Goal: Transaction & Acquisition: Obtain resource

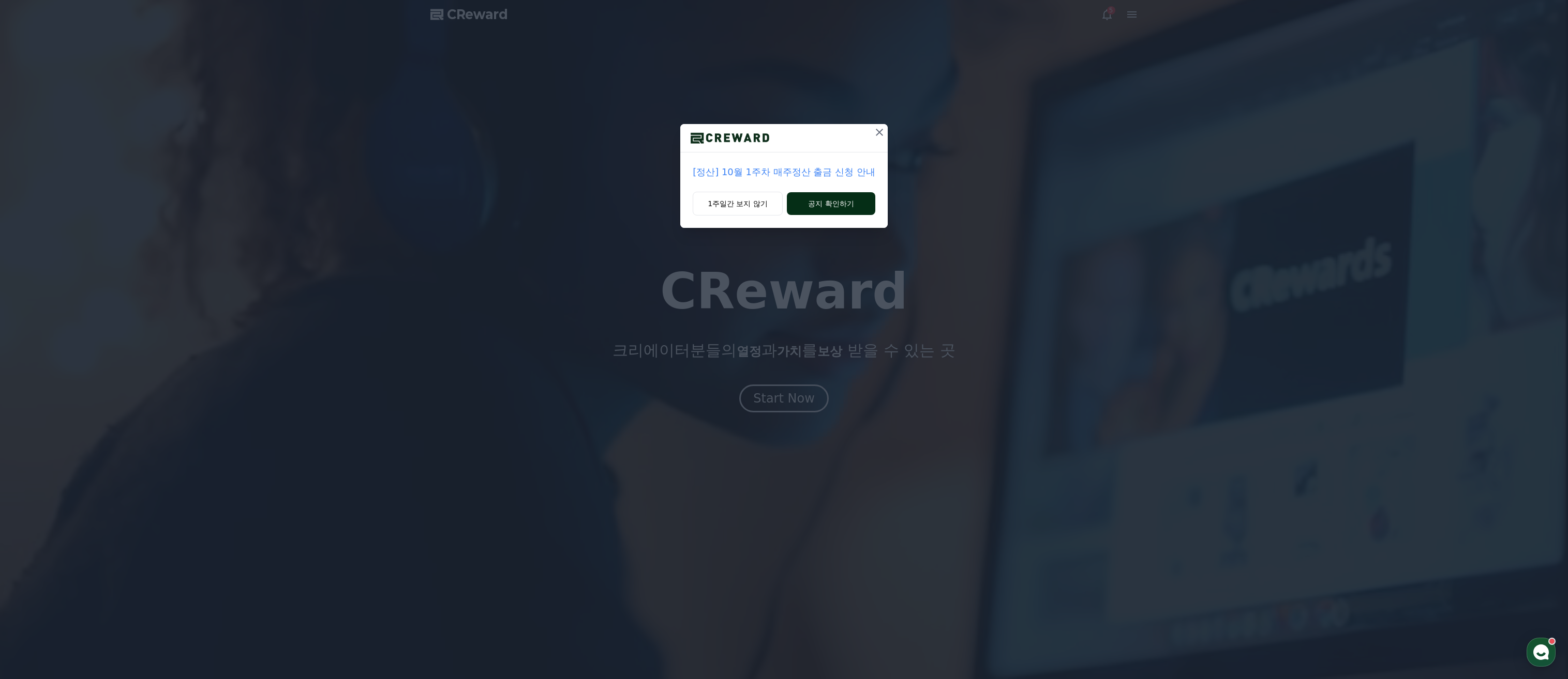
drag, startPoint x: 906, startPoint y: 300, endPoint x: 808, endPoint y: 197, distance: 142.2
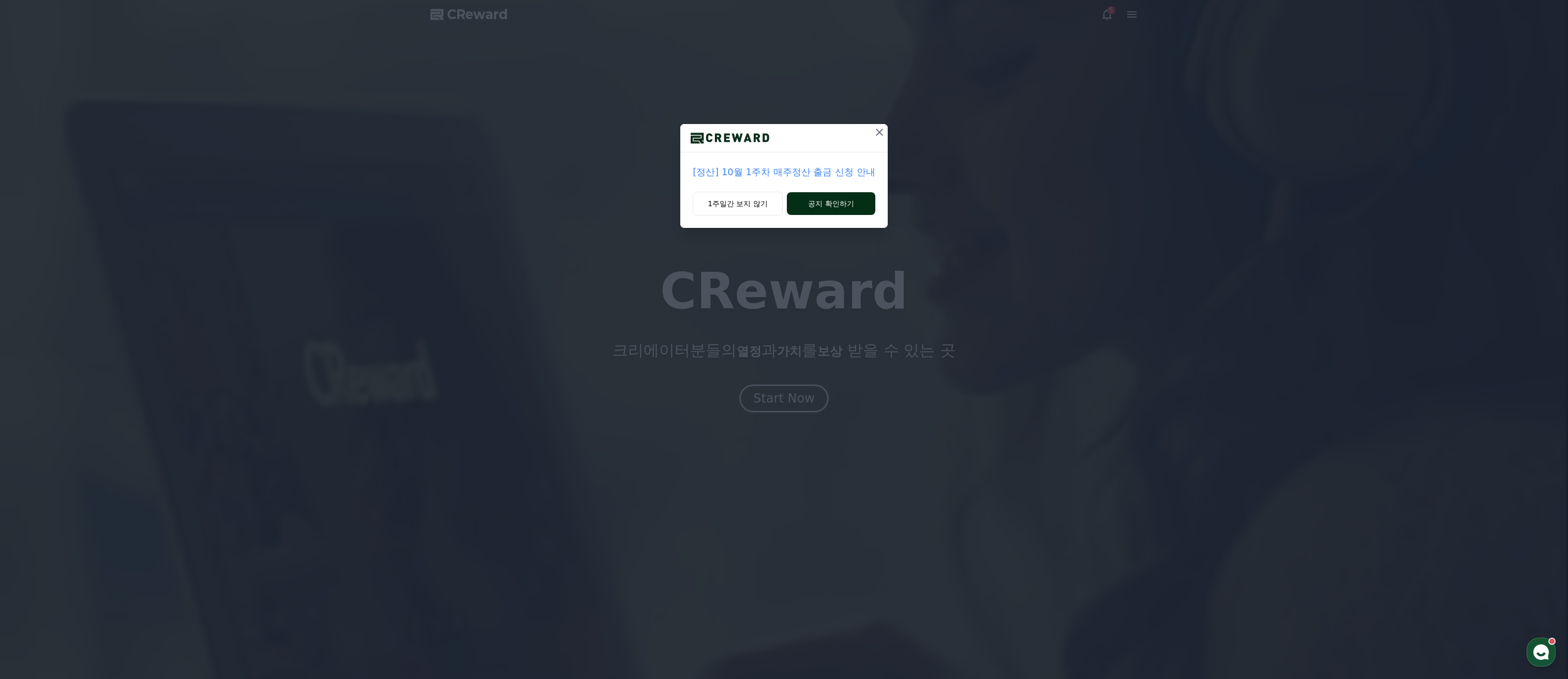
click at [907, 300] on div "[정산] 10월 1주차 매주정산 출금 신청 안내 1주일간 보지 않기 공지 확인하기" at bounding box center [784, 339] width 1568 height 679
click at [745, 199] on button "1주일간 보지 않기" at bounding box center [737, 203] width 90 height 24
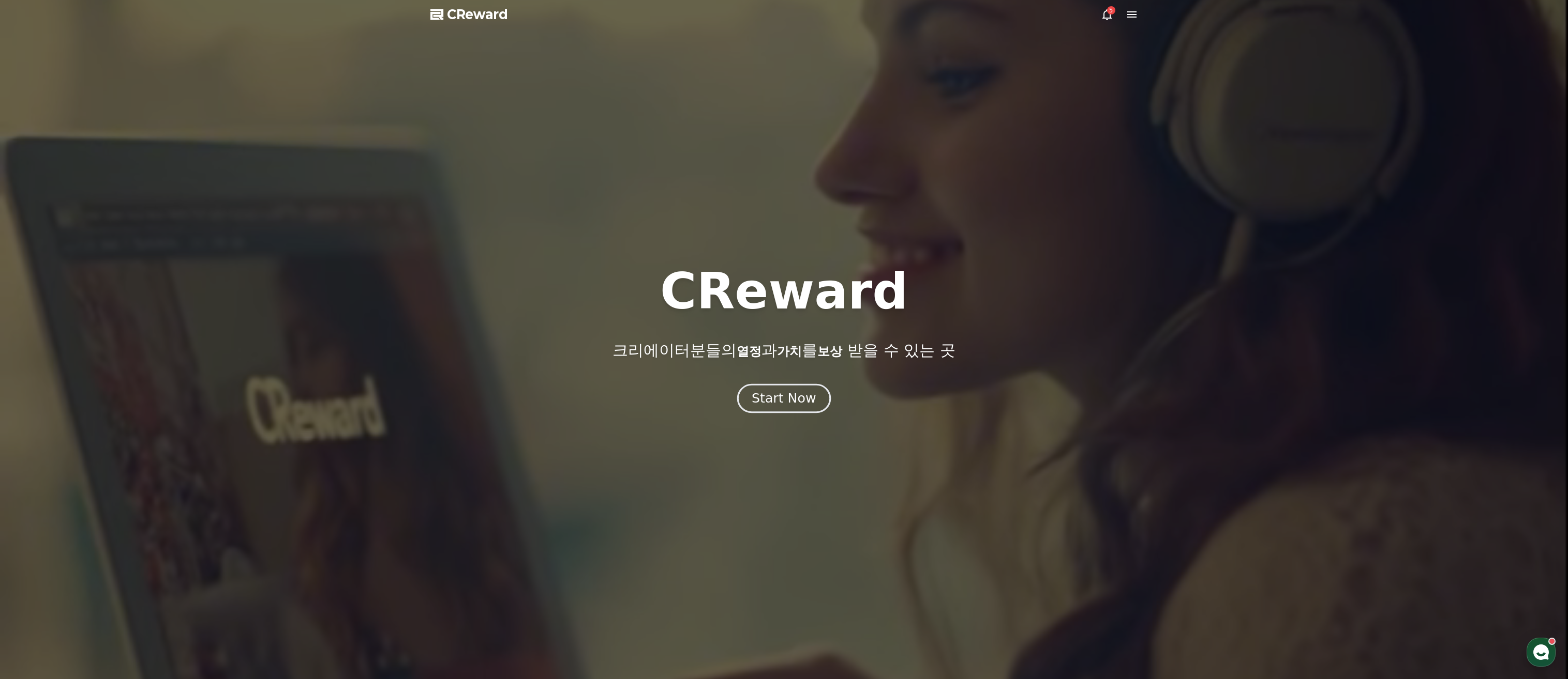
click at [787, 407] on button "Start Now" at bounding box center [784, 398] width 94 height 29
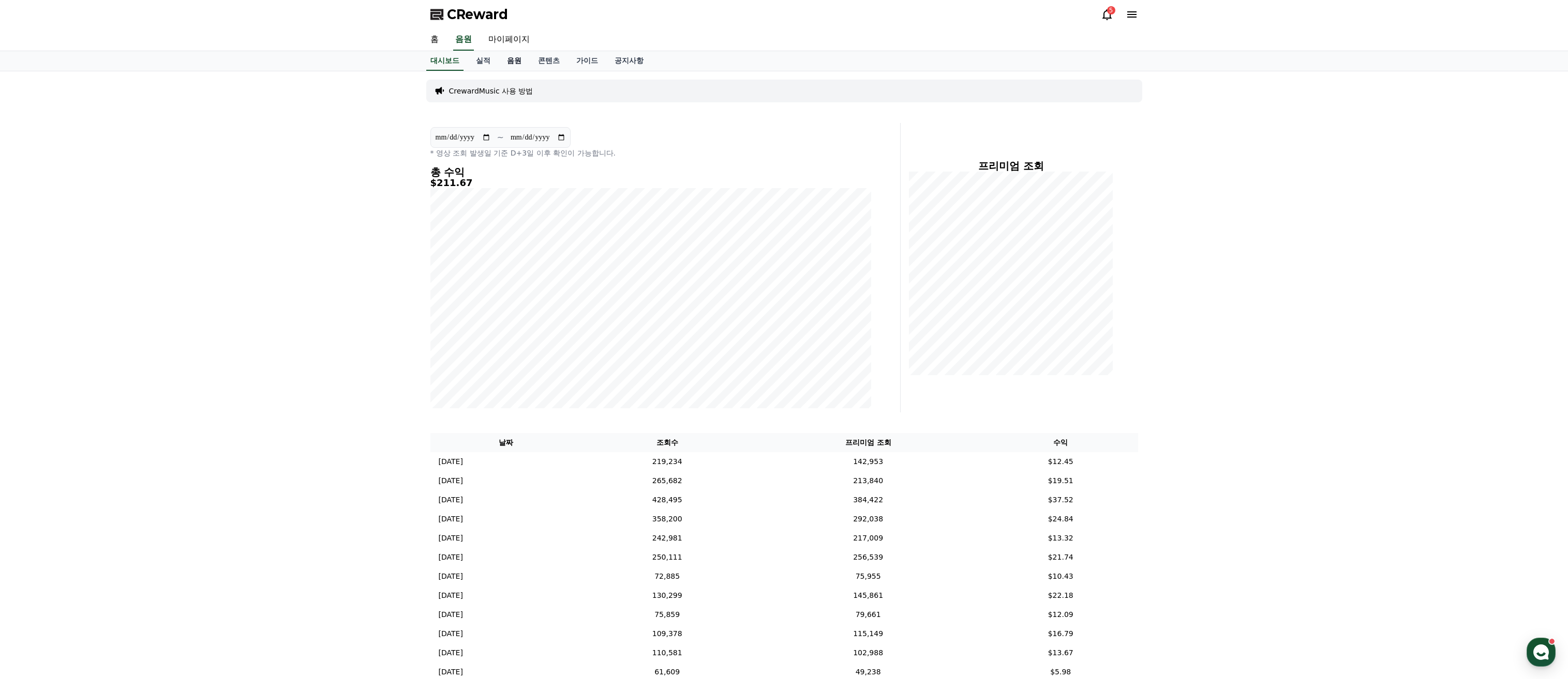
click at [502, 60] on link "음원" at bounding box center [515, 60] width 31 height 20
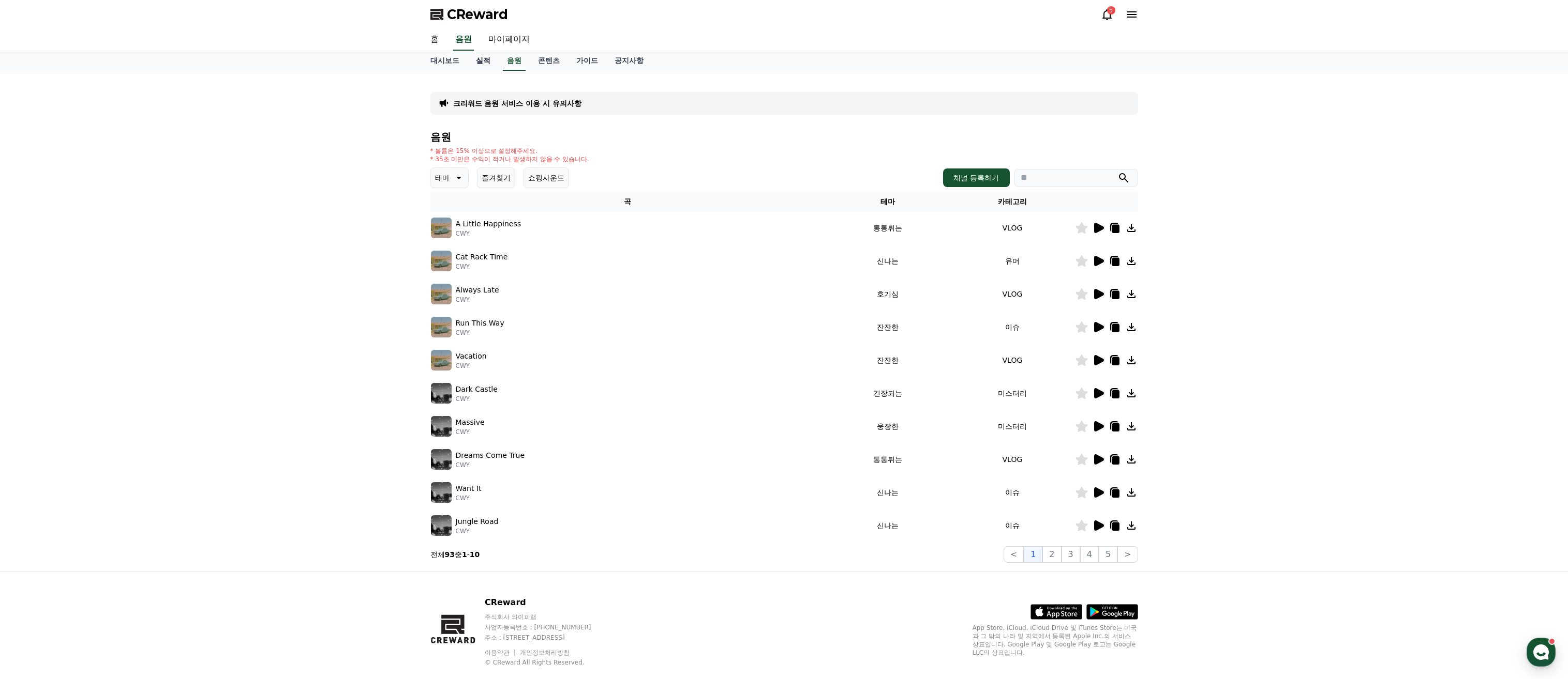
click at [481, 71] on link "실적" at bounding box center [483, 60] width 31 height 20
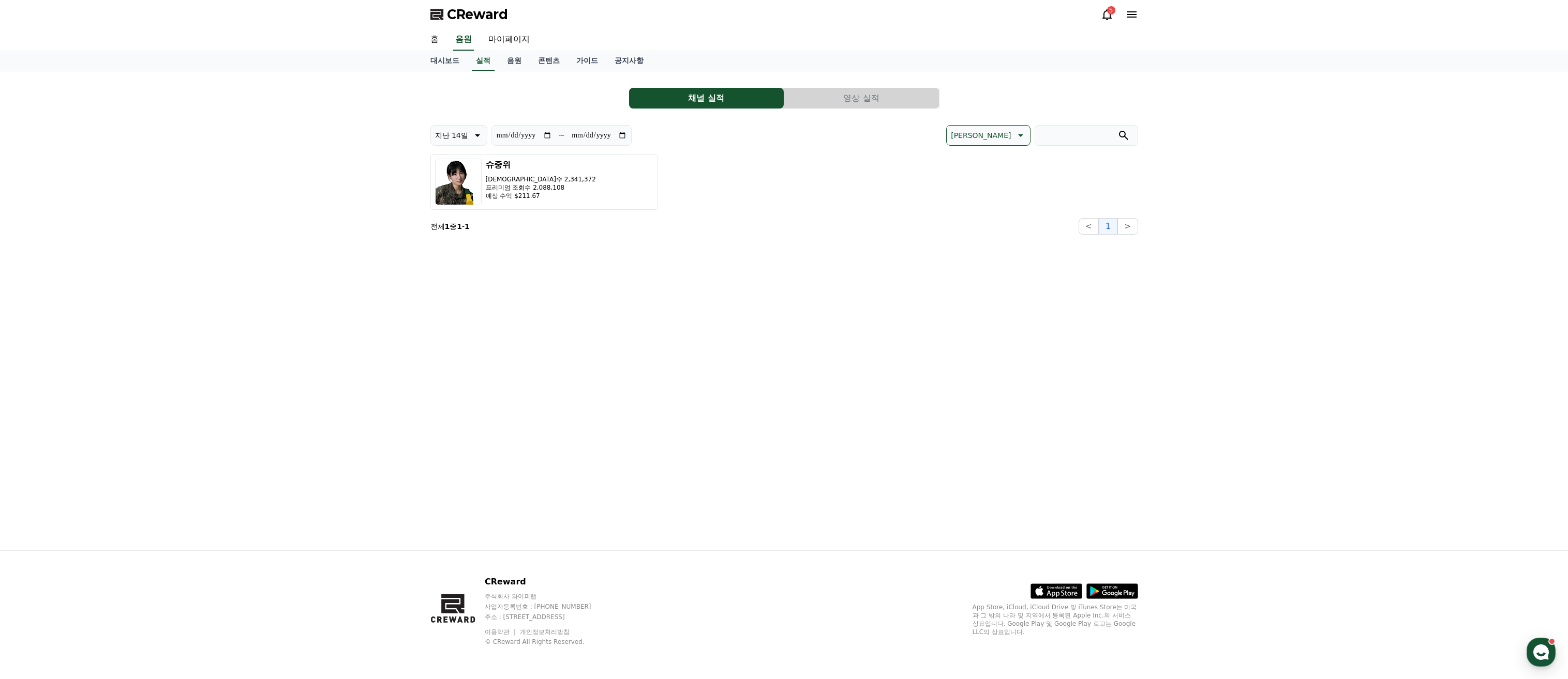
click at [621, 276] on div "**********" at bounding box center [784, 311] width 724 height 479
click at [527, 42] on link "마이페이지" at bounding box center [508, 40] width 58 height 22
select select "**********"
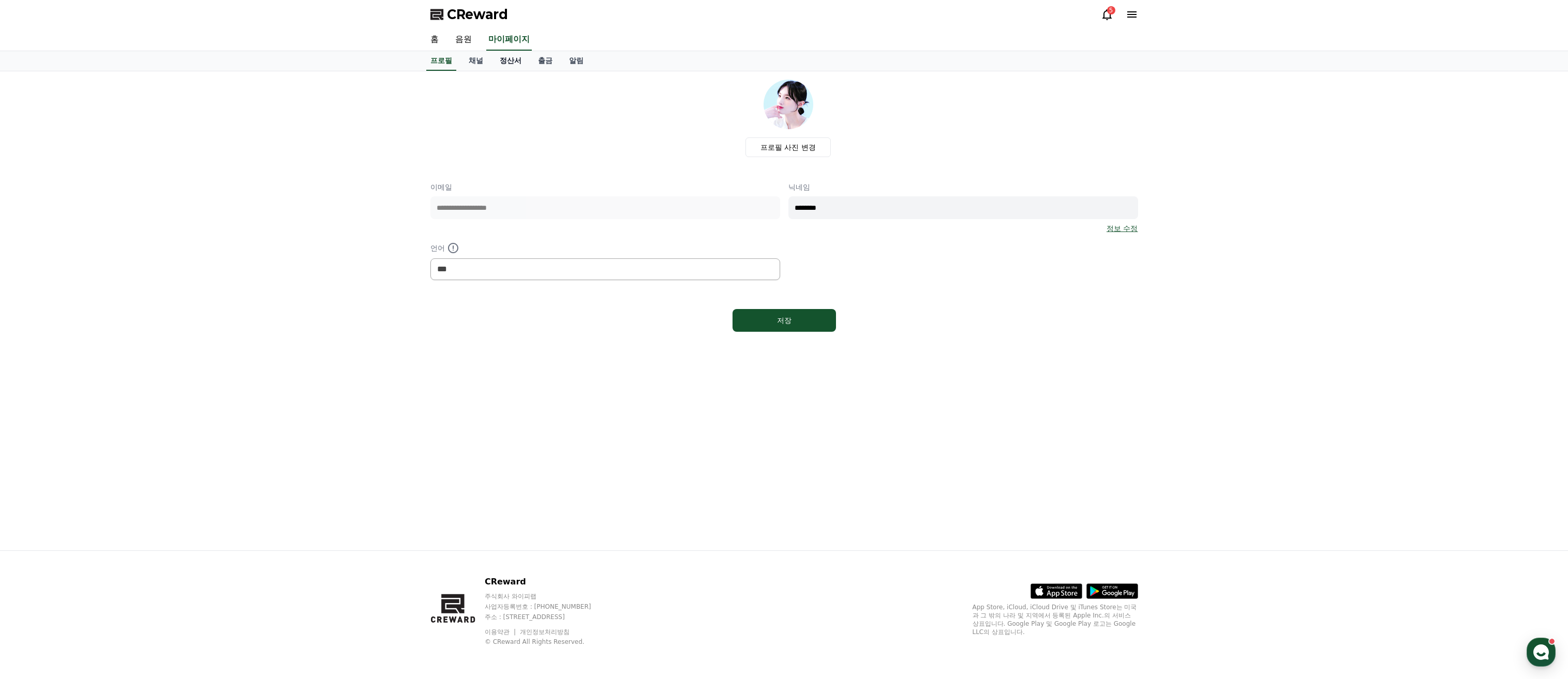
click at [510, 62] on link "정산서" at bounding box center [510, 60] width 38 height 20
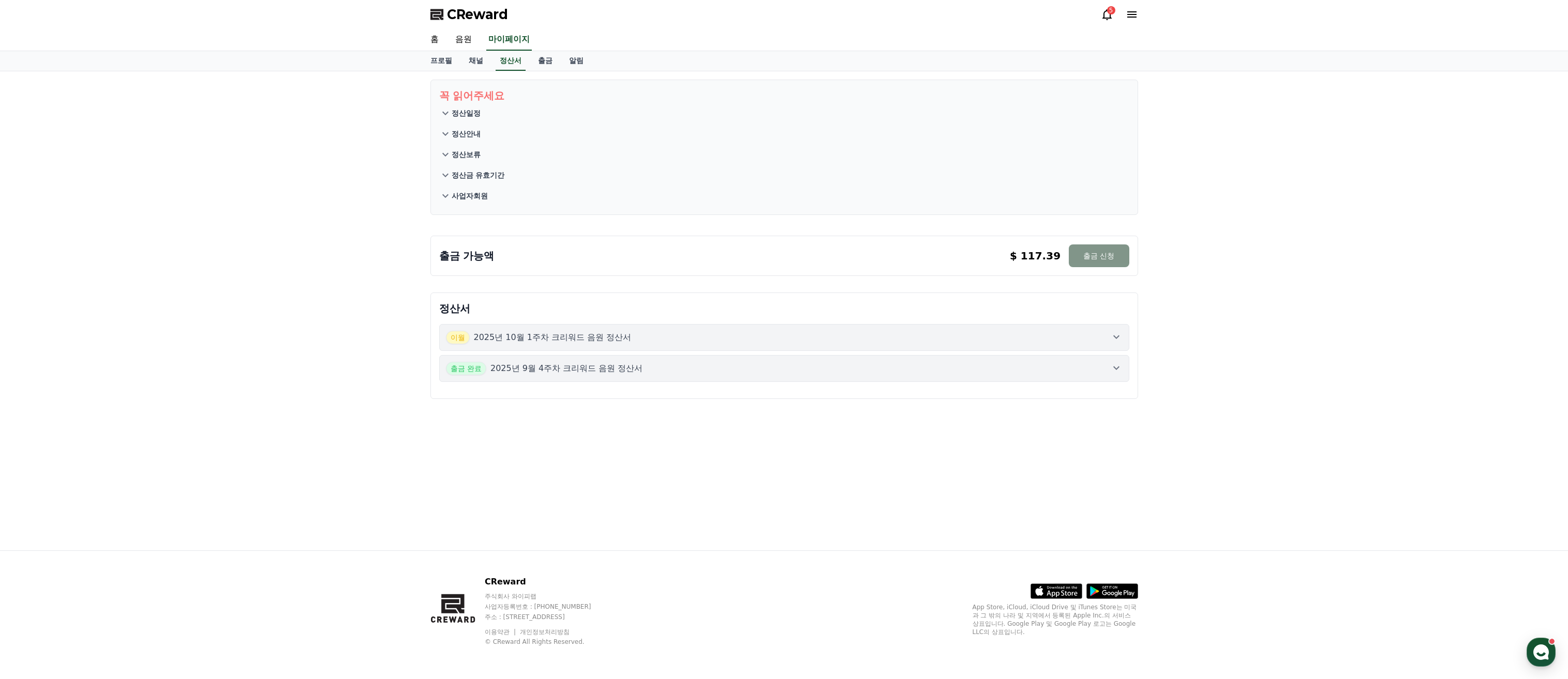
click at [1116, 260] on button "출금 신청" at bounding box center [1098, 256] width 60 height 23
drag, startPoint x: 1058, startPoint y: 248, endPoint x: 1170, endPoint y: 271, distance: 114.3
click at [1170, 271] on div "꼭 읽어주세요 정산일정 정산안내 정산보류 정산금 유효기간 사업자회원 출금 가능액 $ 117.39 출금 신청 $ 117.39 출금 신청 정산서 …" at bounding box center [784, 311] width 1568 height 479
drag, startPoint x: 1170, startPoint y: 271, endPoint x: 1248, endPoint y: 305, distance: 85.1
click at [1248, 305] on div "꼭 읽어주세요 정산일정 정산안내 정산보류 정산금 유효기간 사업자회원 출금 가능액 $ 117.39 출금 신청 $ 117.39 출금 신청 정산서 …" at bounding box center [784, 311] width 1568 height 479
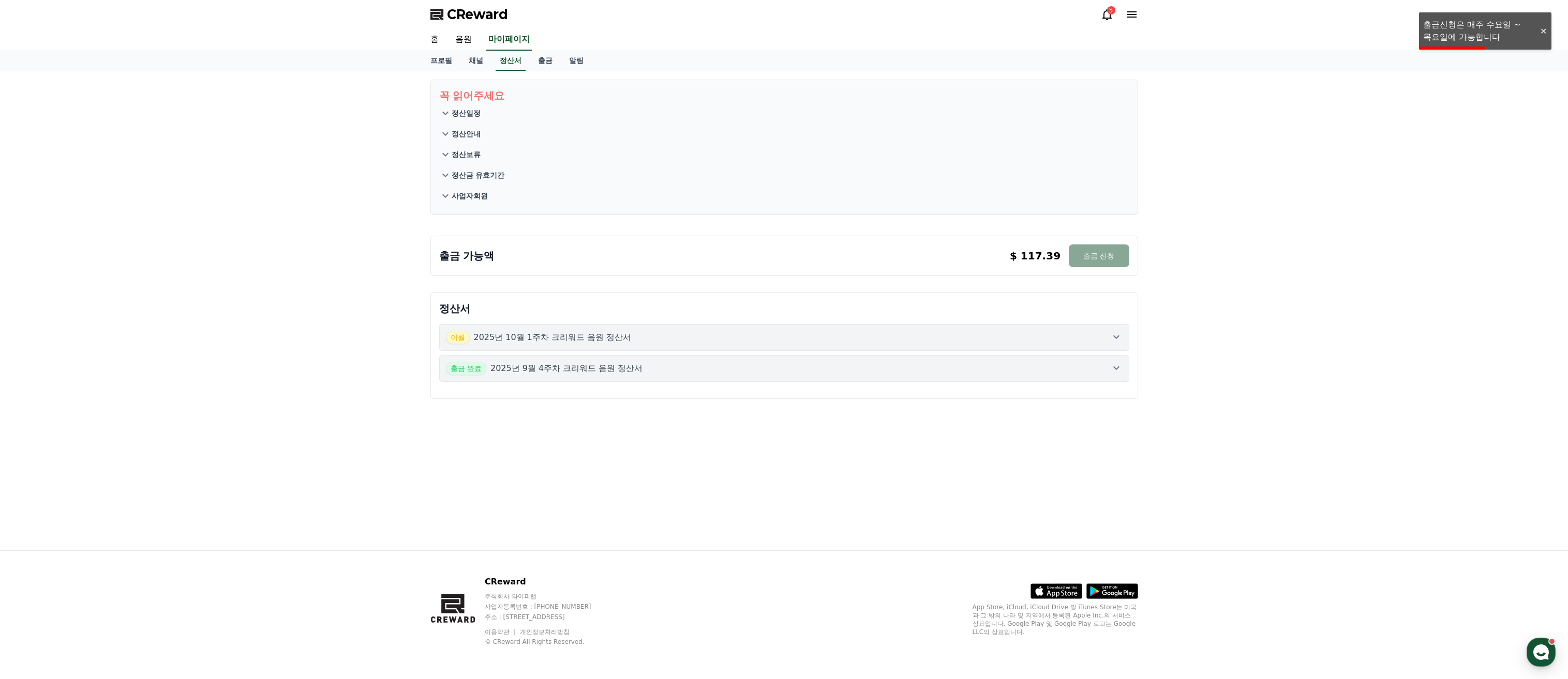
click at [1547, 29] on div at bounding box center [1543, 31] width 16 height 9
click at [753, 340] on div "이월 2025년 10월 1주차 크리워드 음원 정산서" at bounding box center [784, 338] width 677 height 14
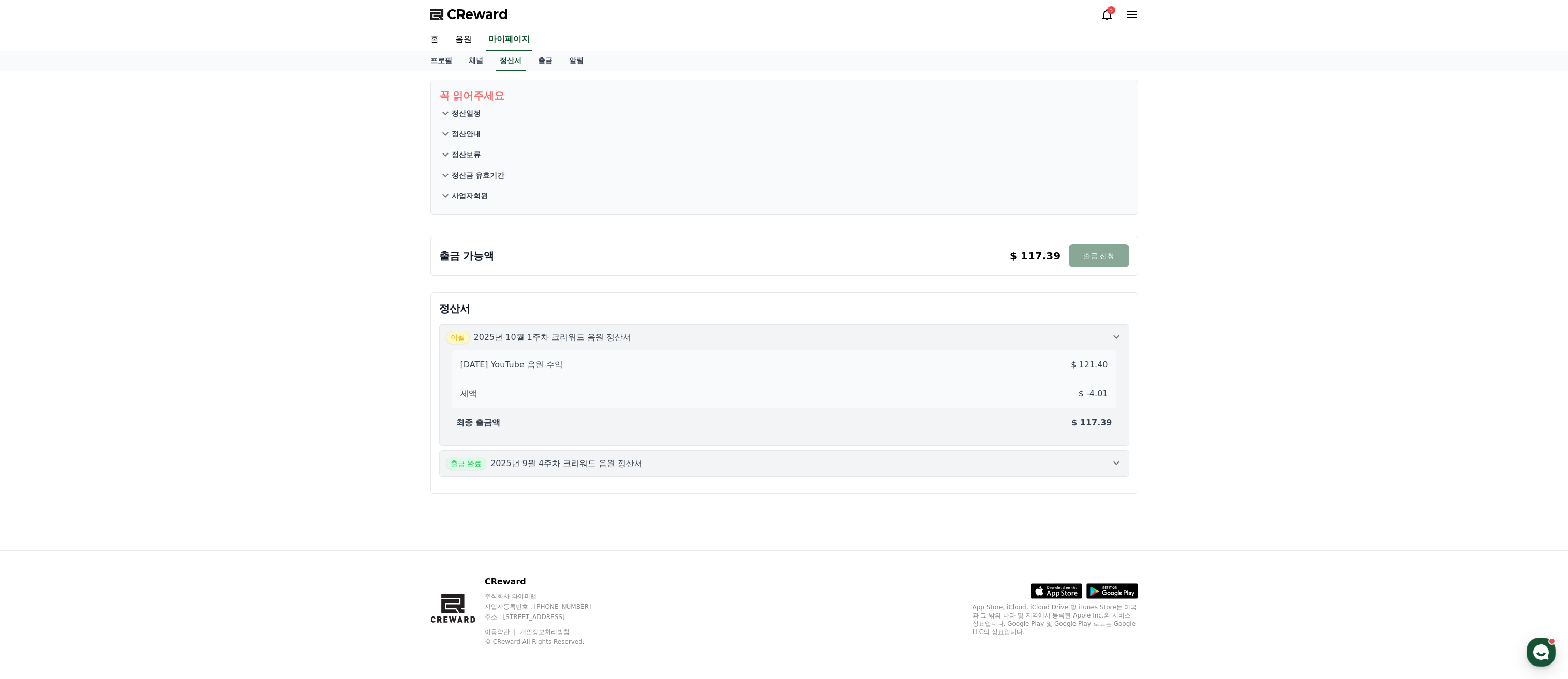
click at [652, 470] on button "출금 완료 2025년 9월 4주차 크리워드 음원 정산서" at bounding box center [784, 464] width 690 height 27
click at [470, 113] on p "정산일정" at bounding box center [466, 113] width 29 height 10
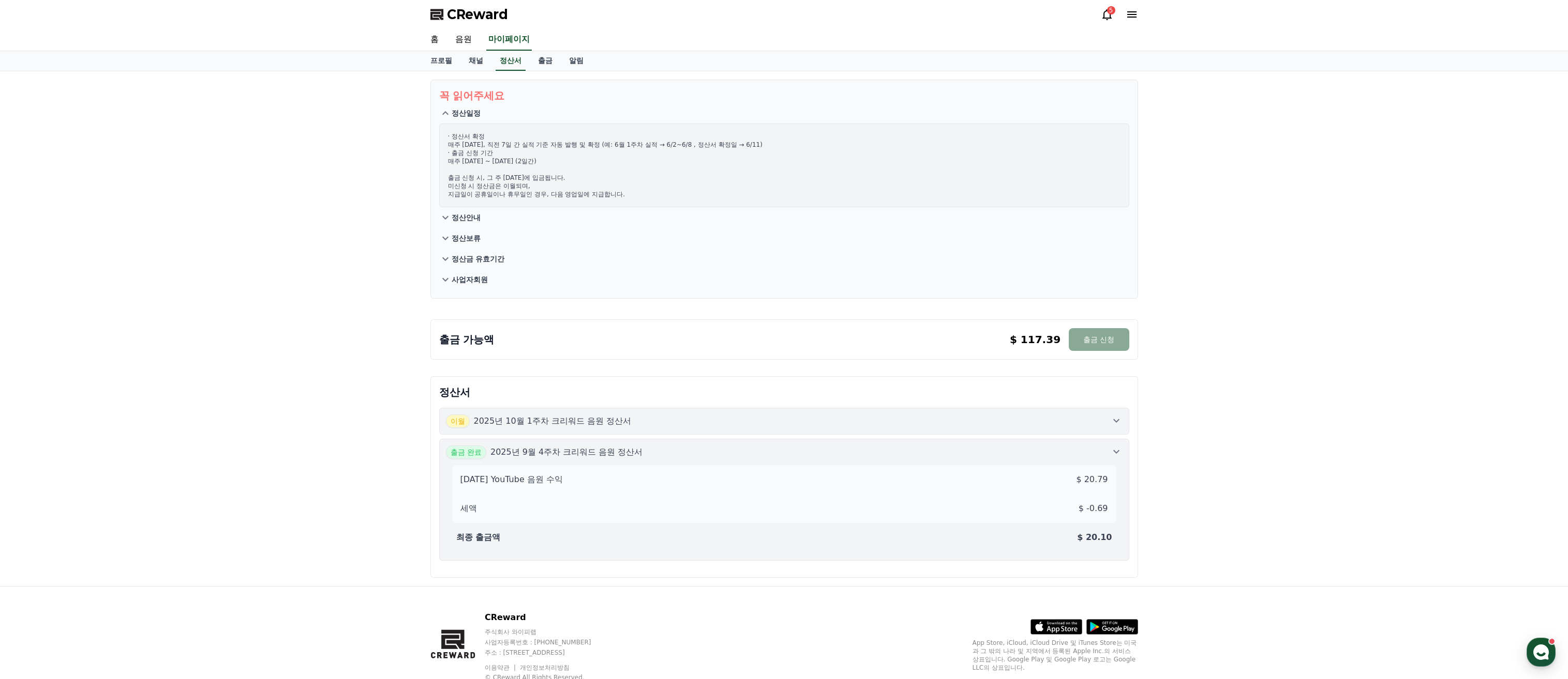
drag, startPoint x: 461, startPoint y: 140, endPoint x: 692, endPoint y: 183, distance: 235.0
click at [692, 183] on p "· 정산서 확정 매주 수요일, 직전 7일 간 실적 기준 자동 발행 및 확정 (예: 6월 1주차 실적 → 6/2~6/8 , 정산서 확정일 → 6…" at bounding box center [784, 166] width 673 height 66
drag, startPoint x: 692, startPoint y: 183, endPoint x: 692, endPoint y: 195, distance: 12.0
click at [692, 195] on p "· 정산서 확정 매주 수요일, 직전 7일 간 실적 기준 자동 발행 및 확정 (예: 6월 1주차 실적 → 6/2~6/8 , 정산서 확정일 → 6…" at bounding box center [784, 166] width 673 height 66
drag, startPoint x: 668, startPoint y: 188, endPoint x: 658, endPoint y: 146, distance: 43.2
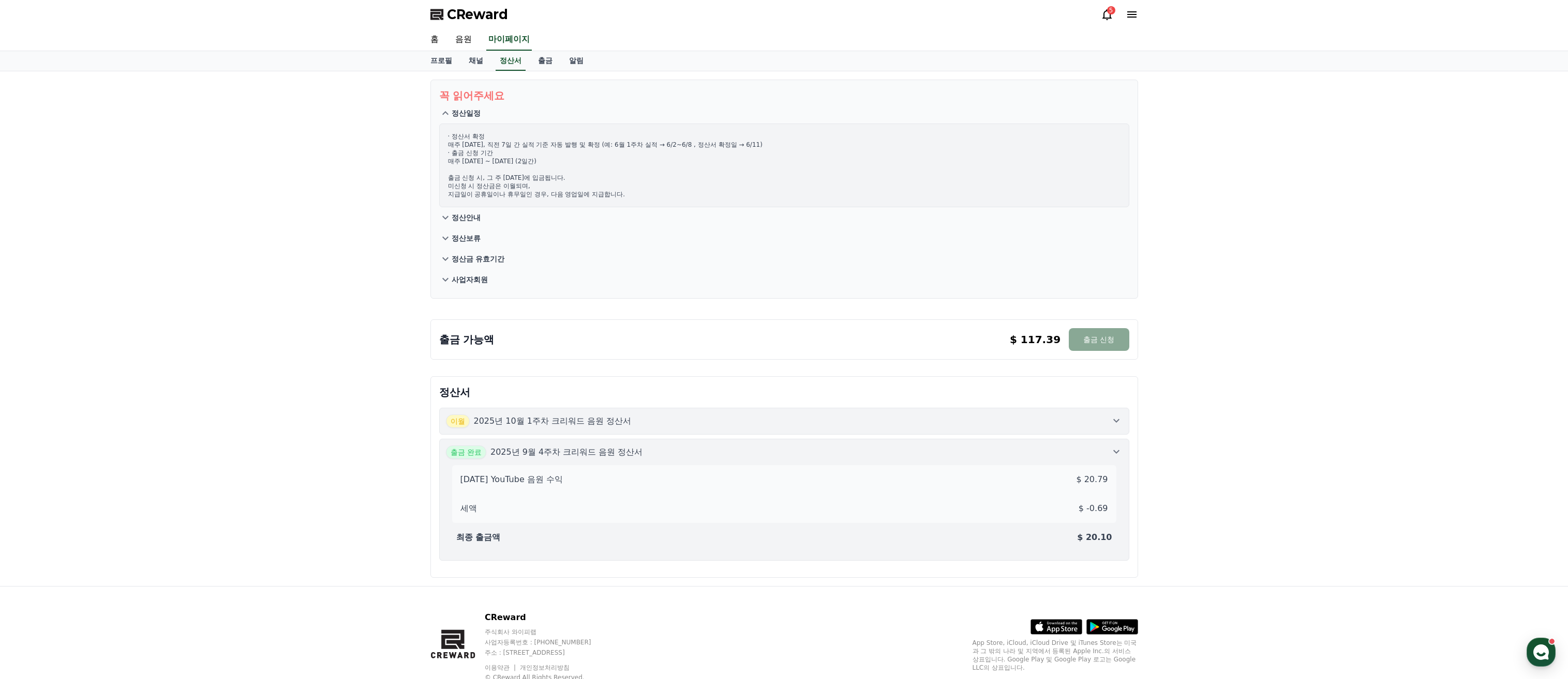
click at [658, 146] on div "· 정산서 확정 매주 수요일, 직전 7일 간 실적 기준 자동 발행 및 확정 (예: 6월 1주차 실적 → 6/2~6/8 , 정산서 확정일 → 6…" at bounding box center [784, 165] width 690 height 83
drag, startPoint x: 658, startPoint y: 146, endPoint x: 650, endPoint y: 177, distance: 32.0
click at [650, 174] on p "· 정산서 확정 매주 수요일, 직전 7일 간 실적 기준 자동 발행 및 확정 (예: 6월 1주차 실적 → 6/2~6/8 , 정산서 확정일 → 6…" at bounding box center [784, 166] width 673 height 66
click at [586, 223] on button "정산안내" at bounding box center [784, 218] width 690 height 20
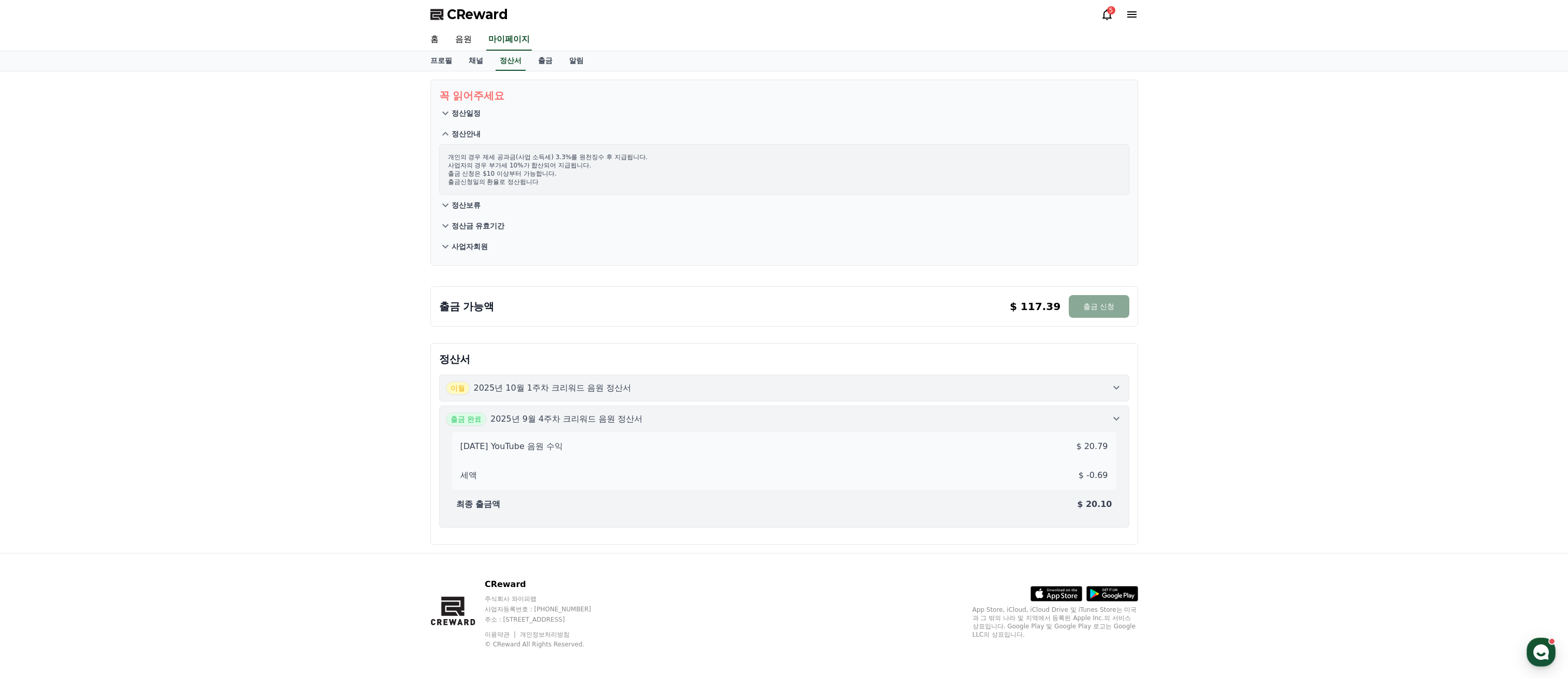
click at [530, 205] on button "정산보류" at bounding box center [784, 205] width 690 height 20
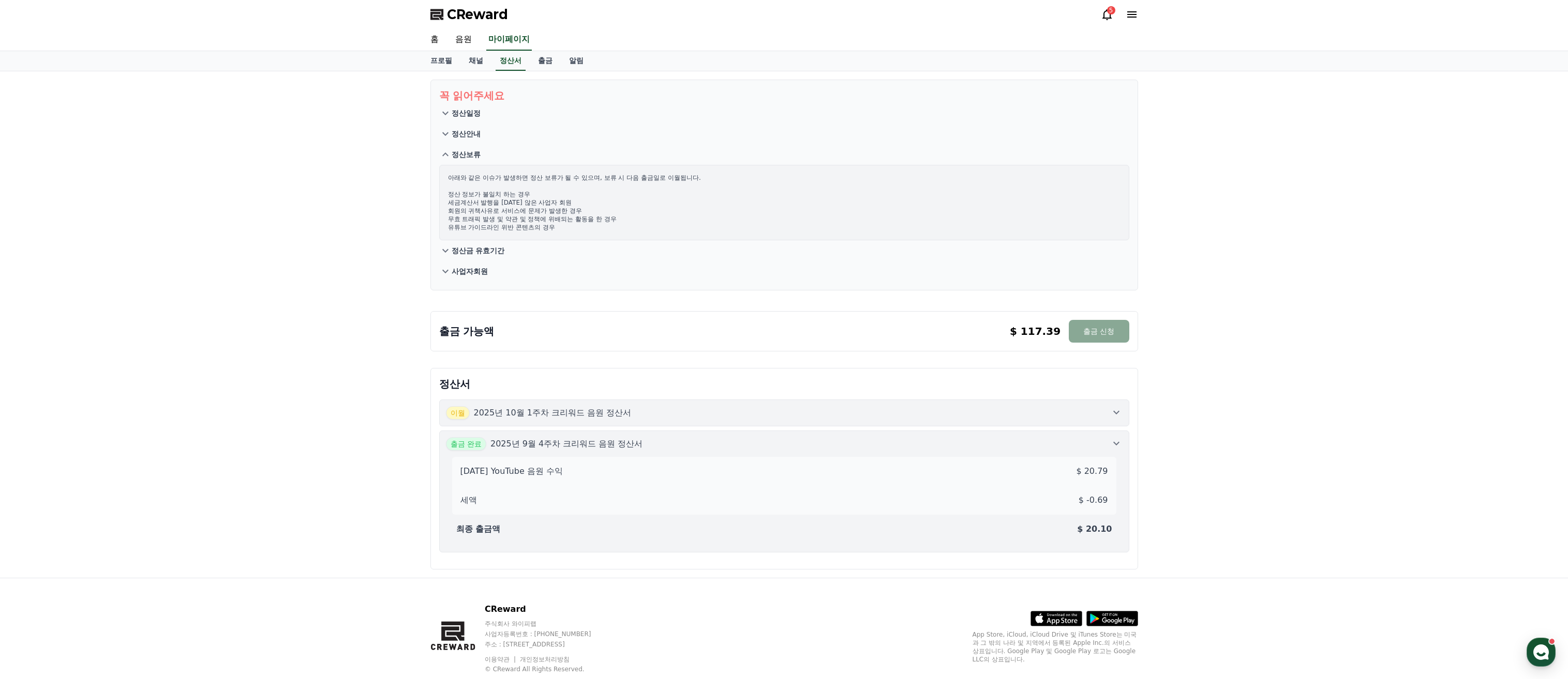
click at [536, 247] on button "정산금 유효기간" at bounding box center [784, 250] width 690 height 20
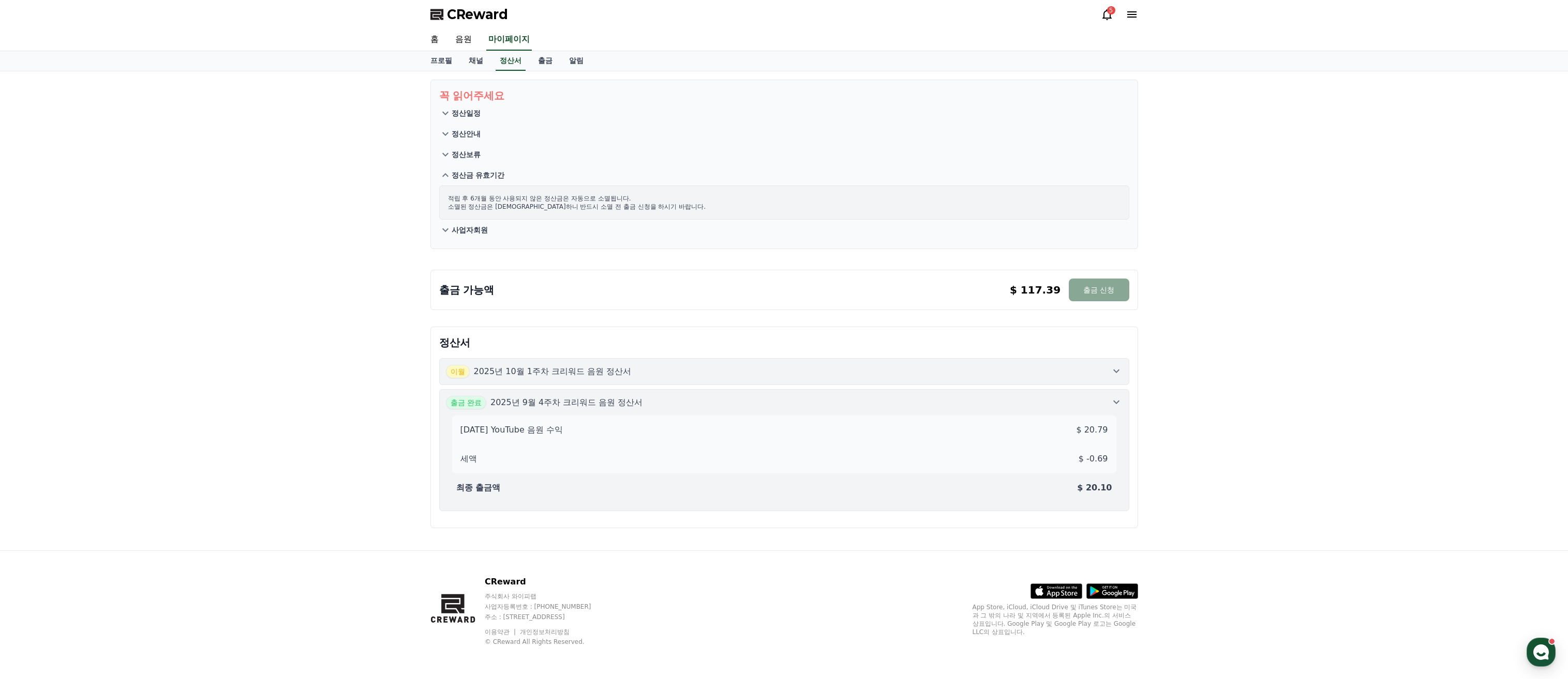
click at [552, 227] on button "사업자회원" at bounding box center [784, 230] width 690 height 20
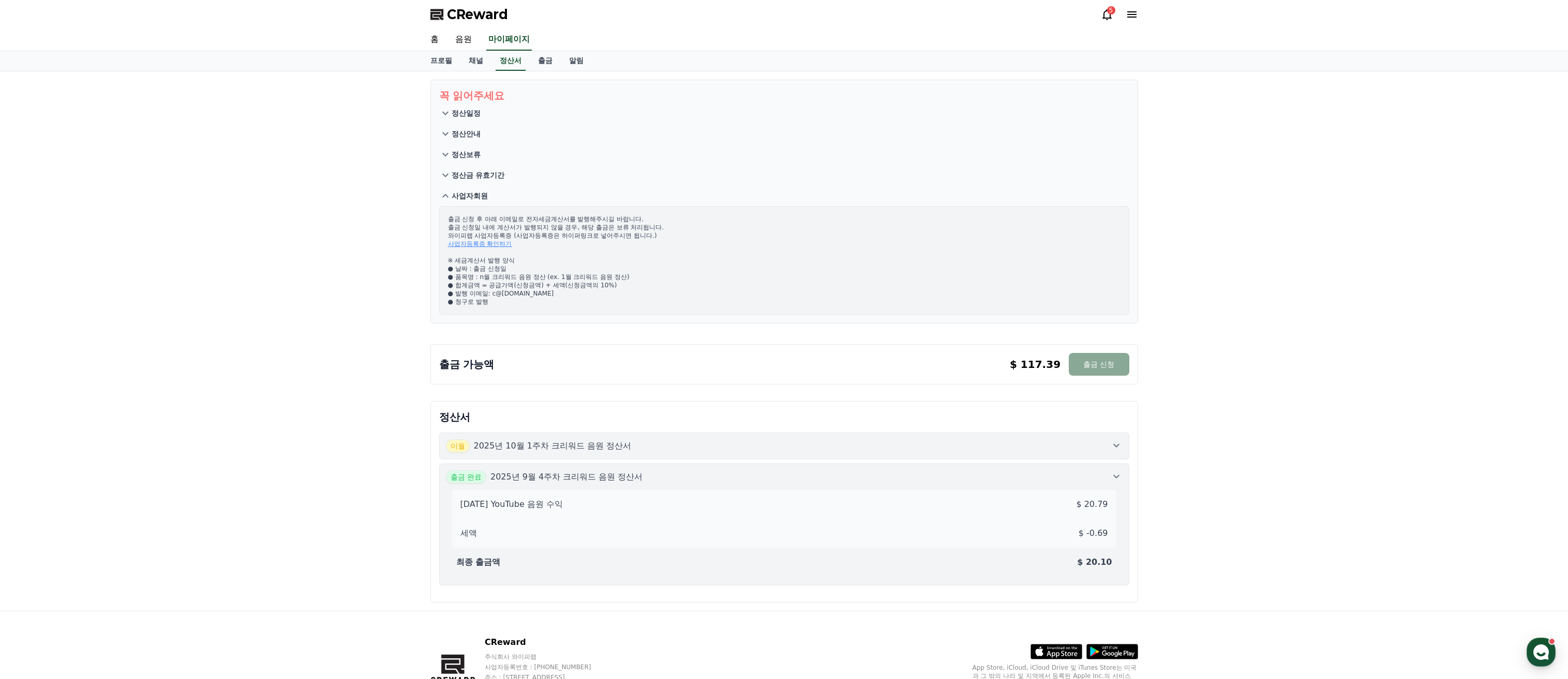
click at [485, 111] on button "정산일정" at bounding box center [784, 113] width 690 height 20
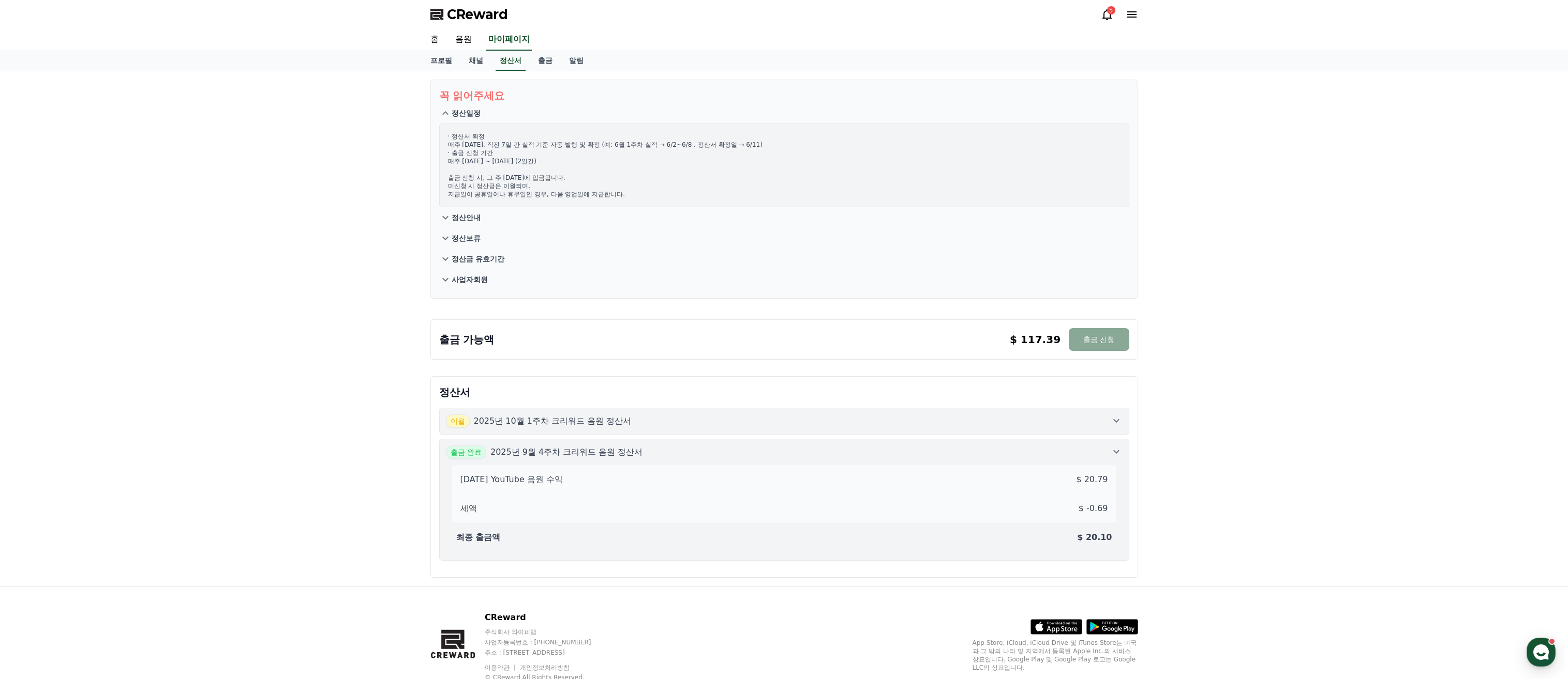
click at [523, 277] on button "사업자회원" at bounding box center [784, 279] width 690 height 20
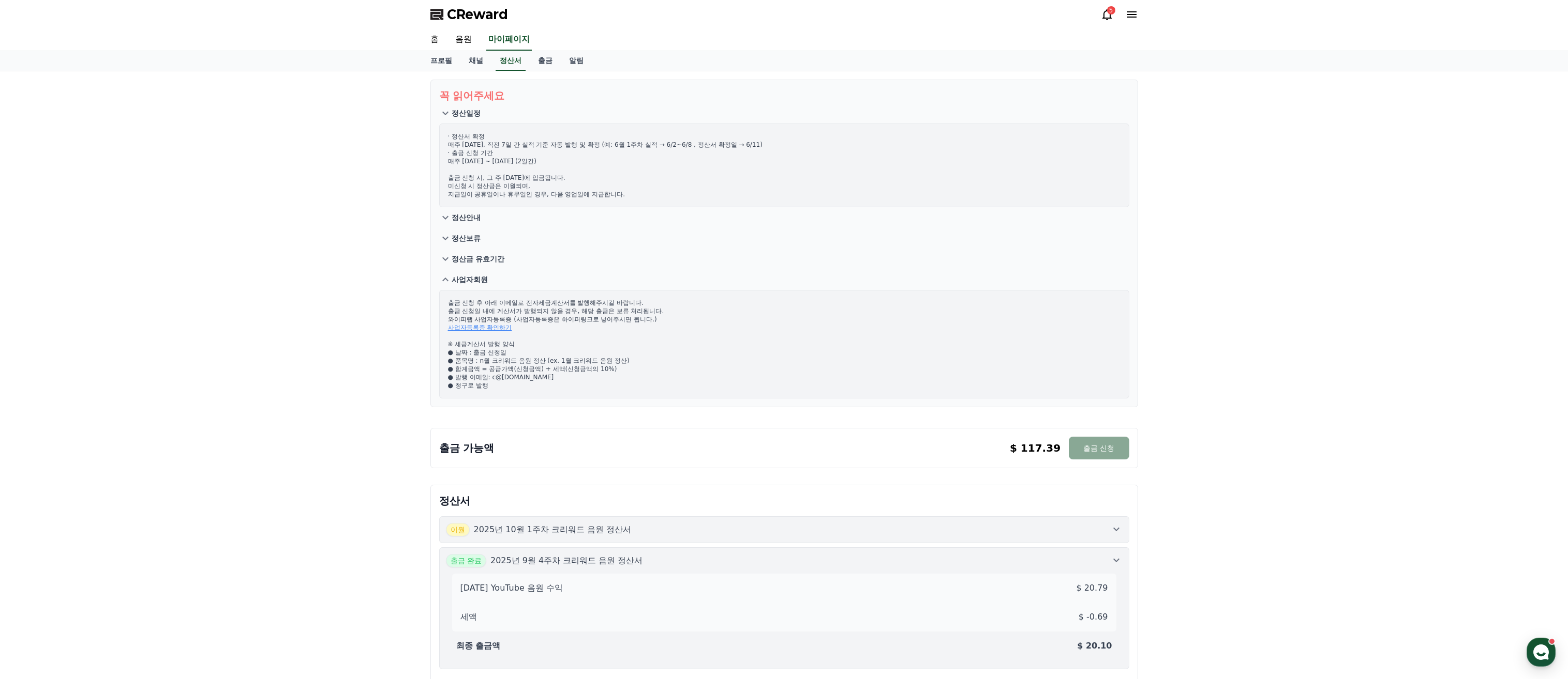
click at [625, 298] on p "출금 신청 후 아래 이메일로 전자세금계산서를 발행해주시길 바랍니다. 출금 신청일 내에 계산서가 발행되지 않을 경우, 해당 출금은 보류 처리됩니…" at bounding box center [784, 344] width 673 height 91
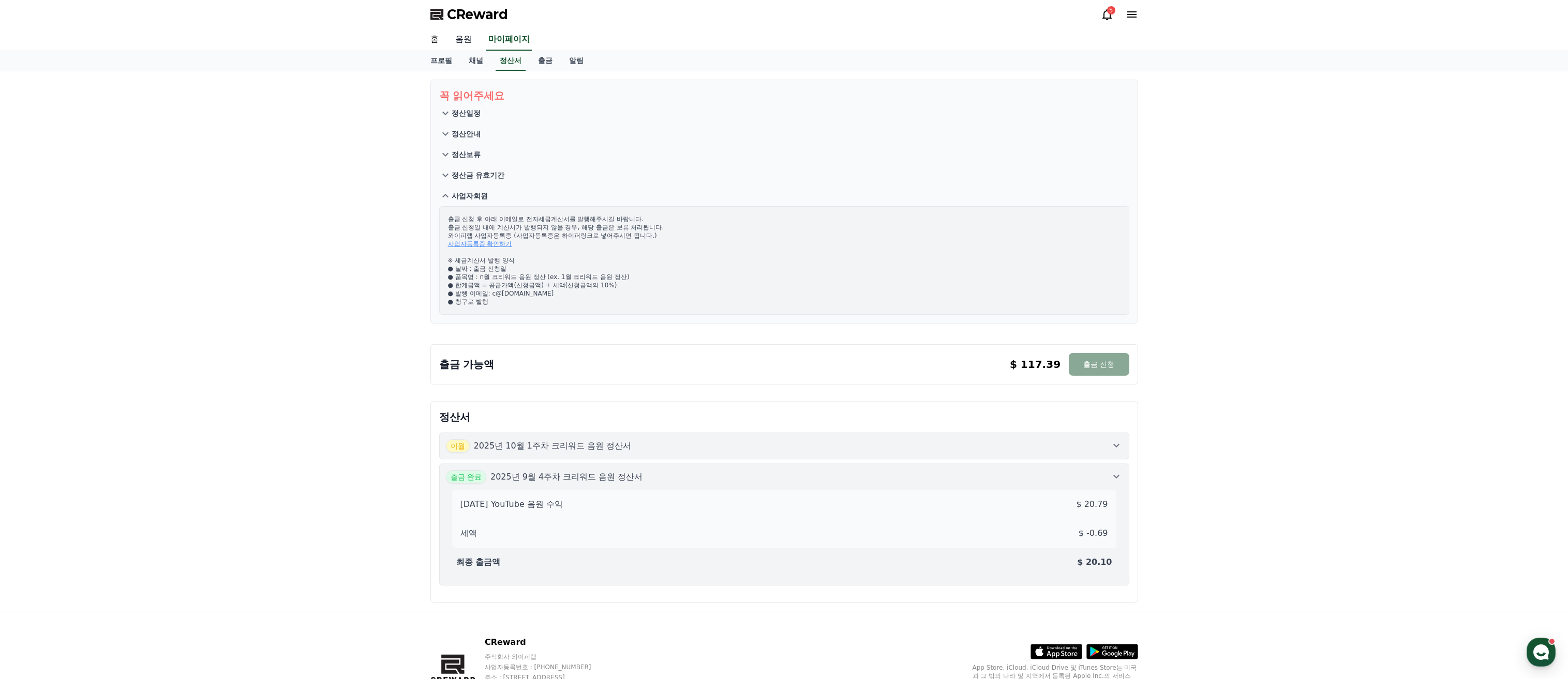
click at [469, 36] on link "음원" at bounding box center [463, 40] width 33 height 22
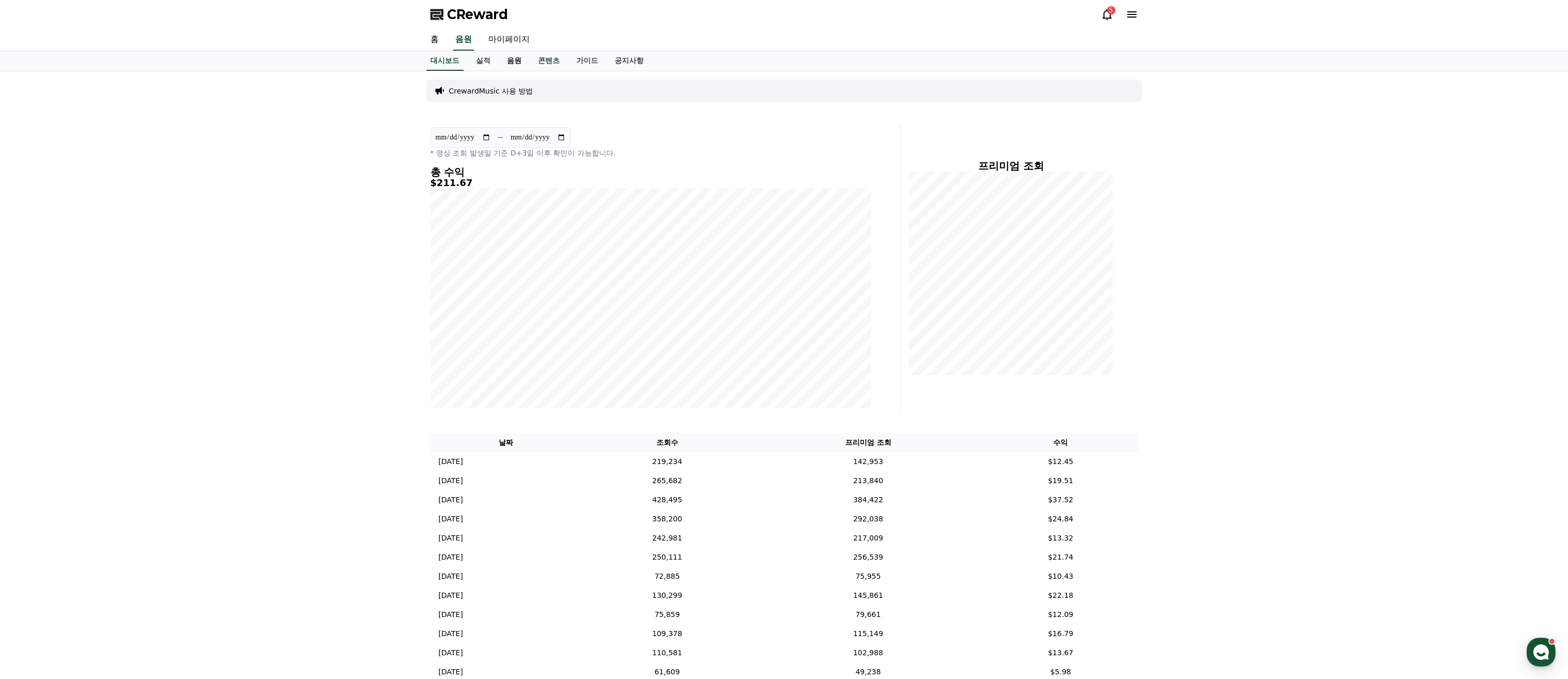
click at [519, 62] on link "음원" at bounding box center [515, 60] width 31 height 20
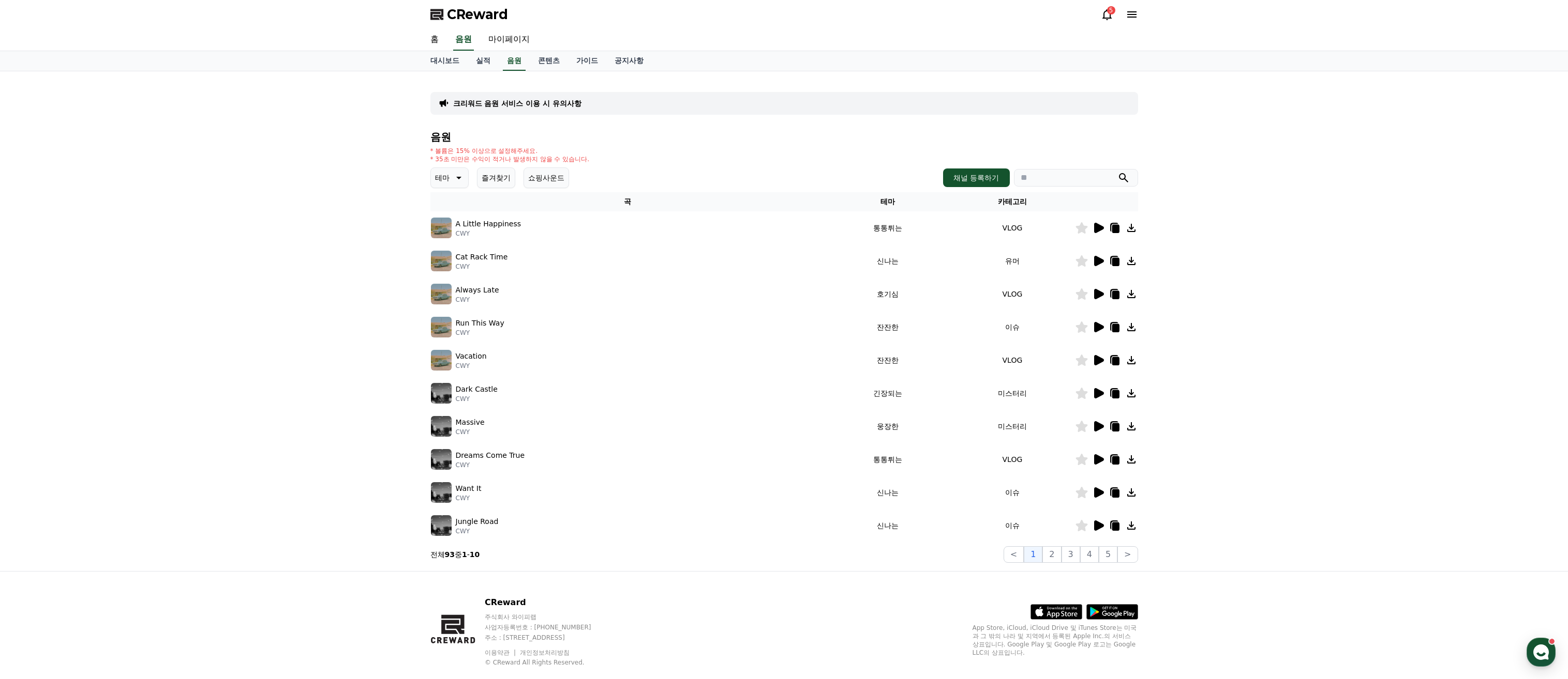
click at [1103, 223] on icon at bounding box center [1098, 228] width 12 height 12
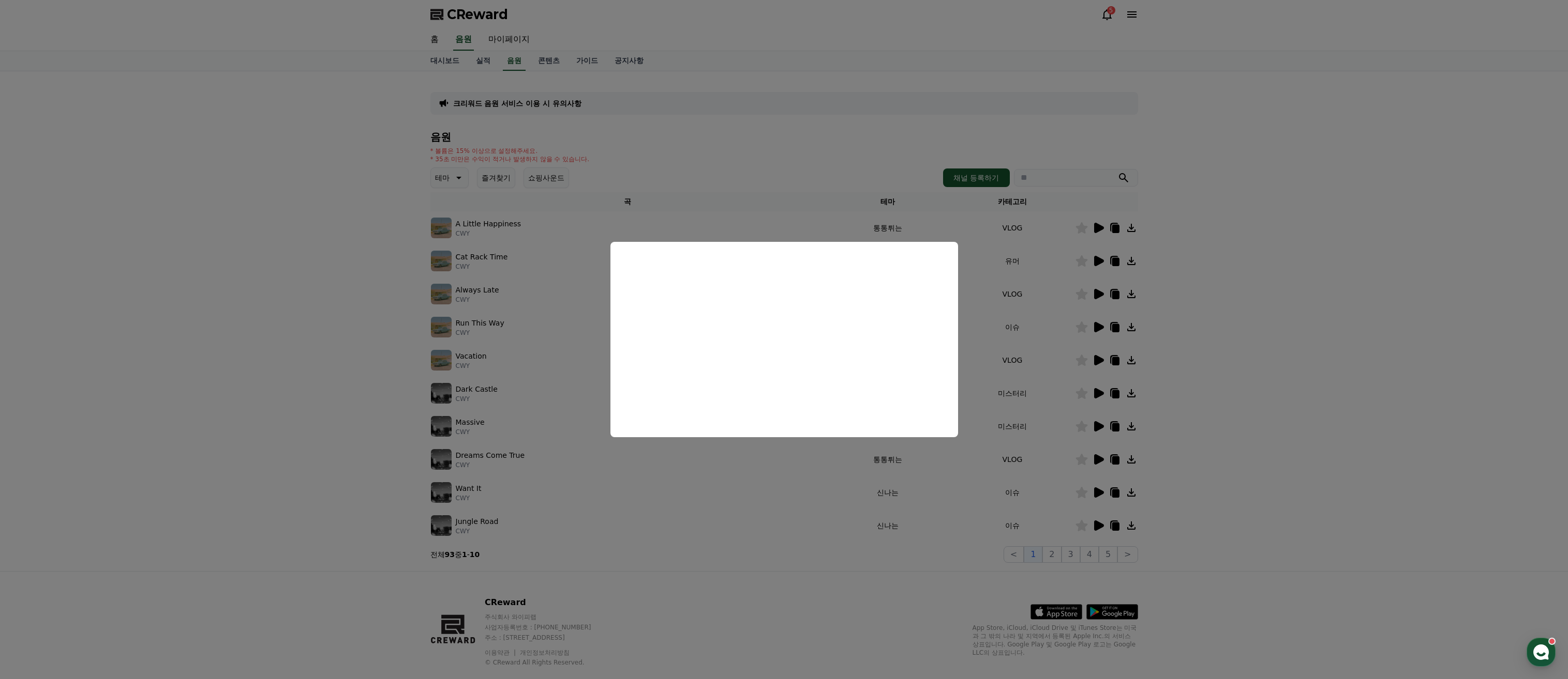
click at [1140, 325] on button "close modal" at bounding box center [784, 339] width 1568 height 679
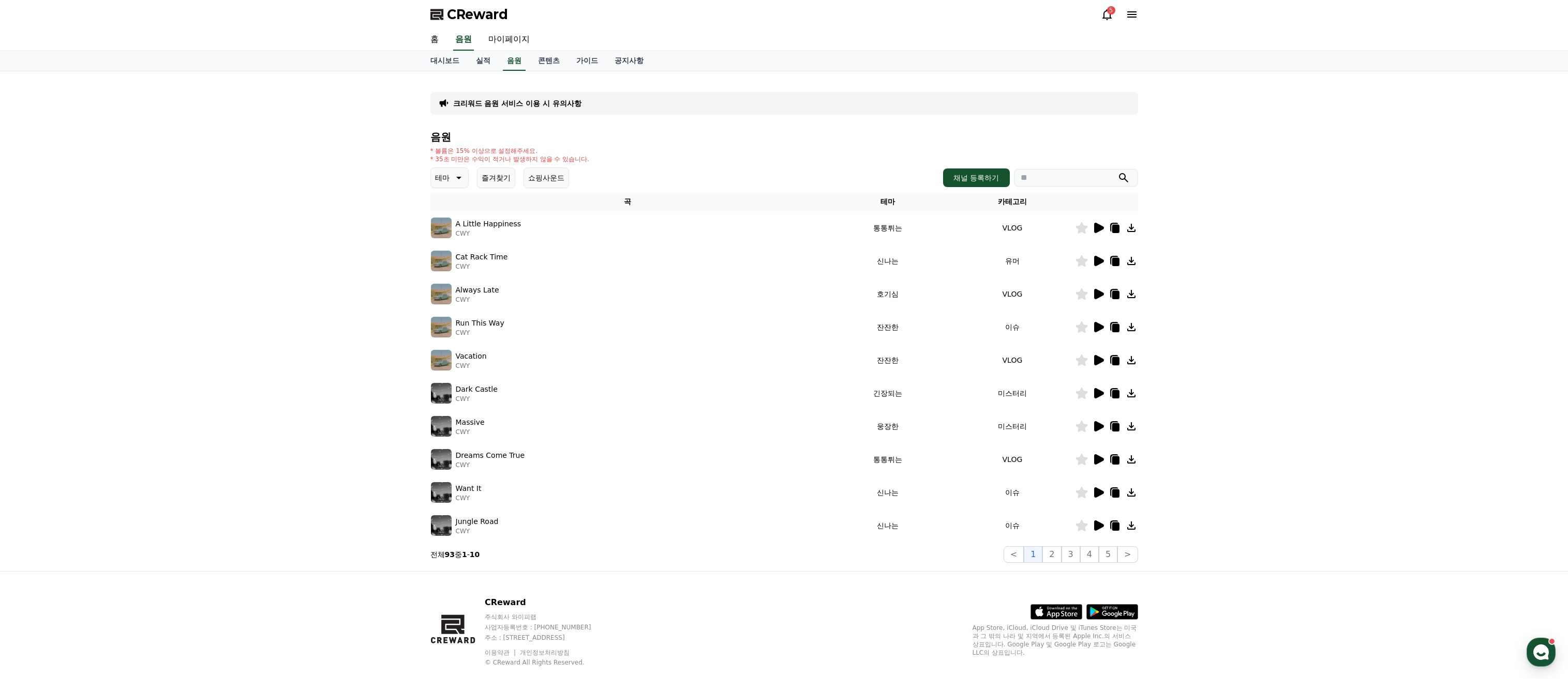
click at [1098, 251] on td at bounding box center [1106, 260] width 63 height 33
click at [1099, 266] on icon at bounding box center [1098, 261] width 12 height 12
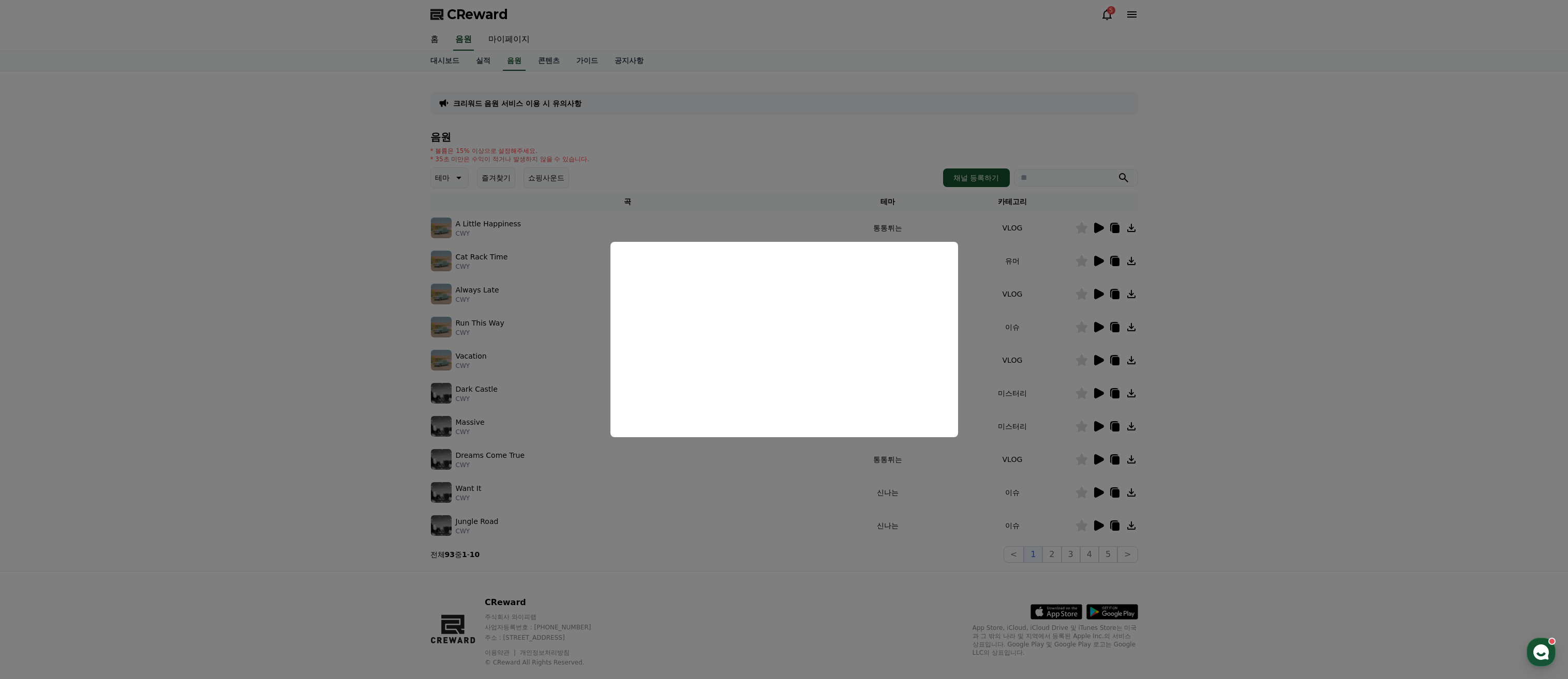
click at [322, 440] on button "close modal" at bounding box center [784, 339] width 1568 height 679
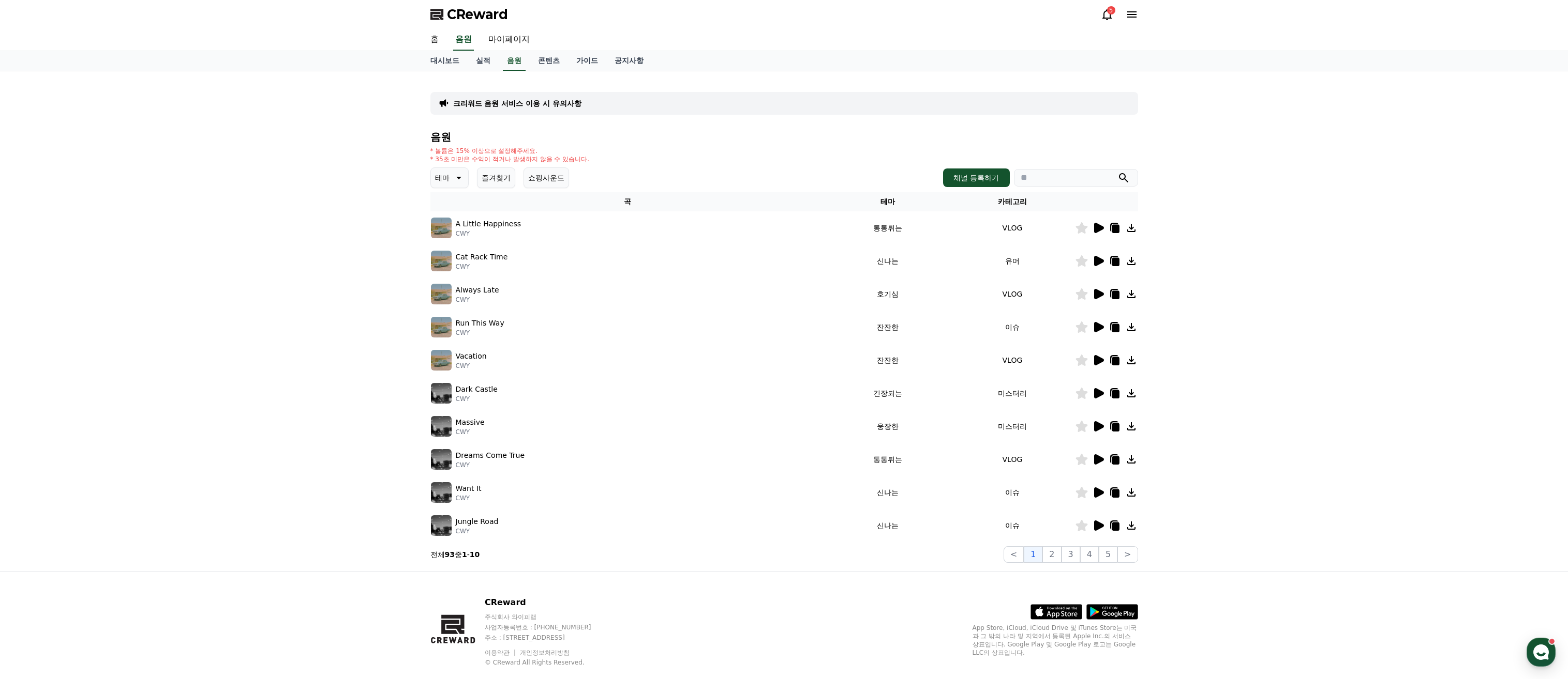
click at [1096, 294] on icon at bounding box center [1099, 294] width 10 height 10
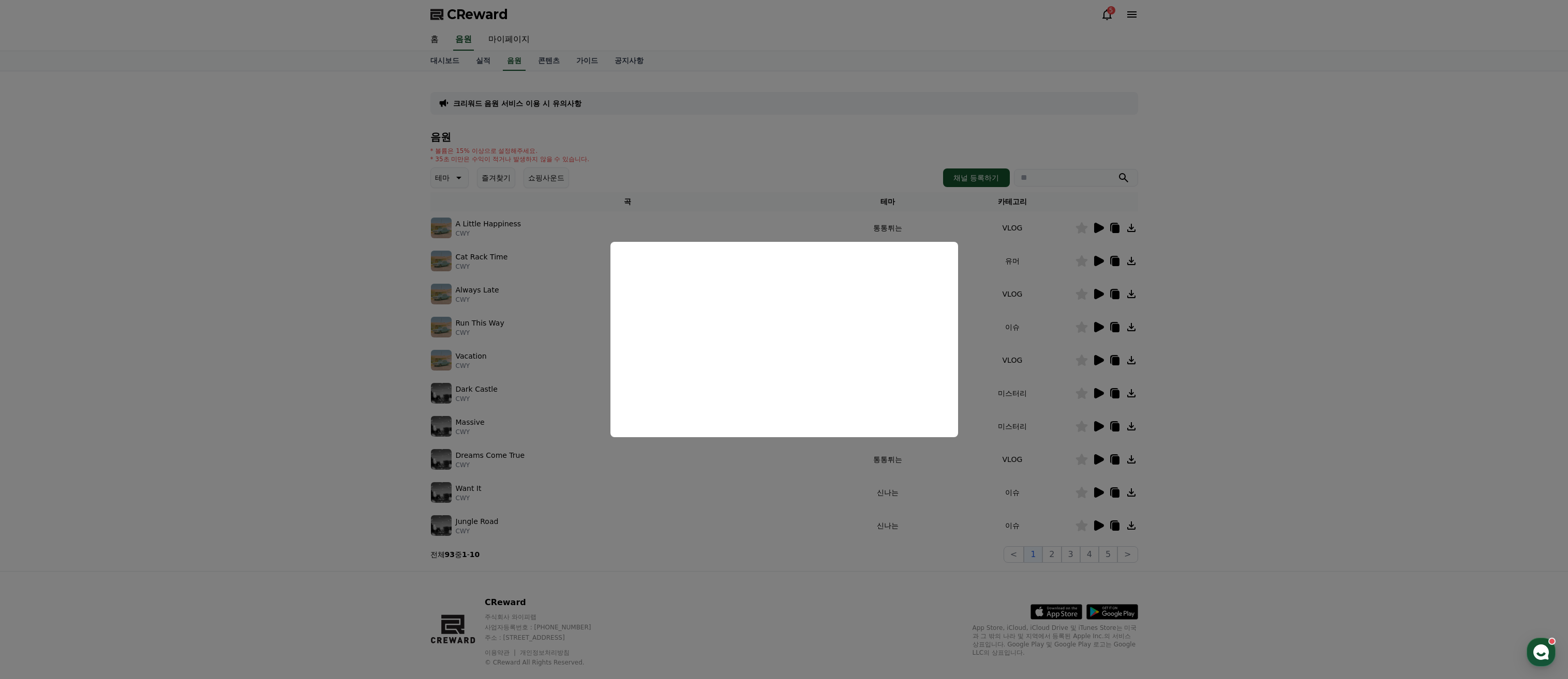
click at [580, 495] on button "close modal" at bounding box center [784, 339] width 1568 height 679
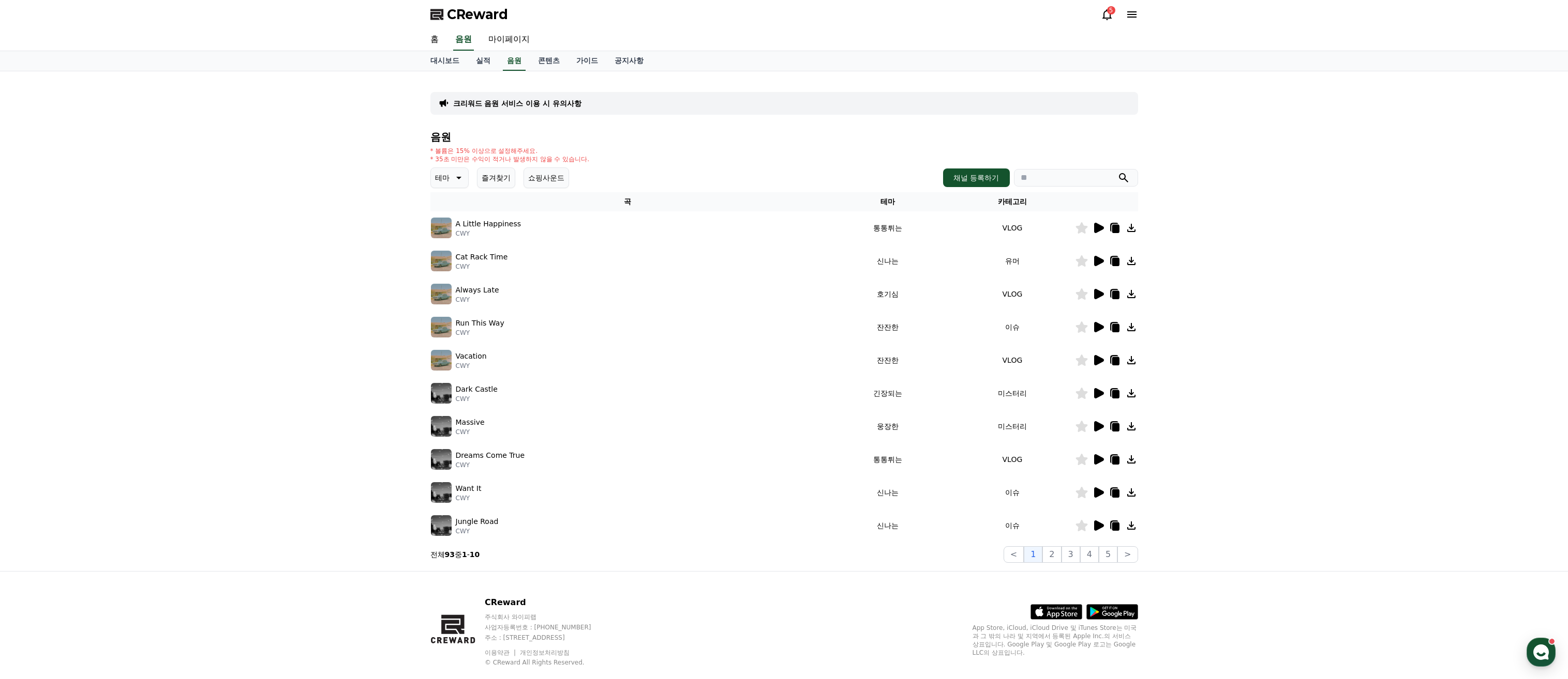
click at [439, 175] on p "테마" at bounding box center [442, 177] width 14 height 14
click at [439, 294] on button "어두운" at bounding box center [447, 286] width 30 height 23
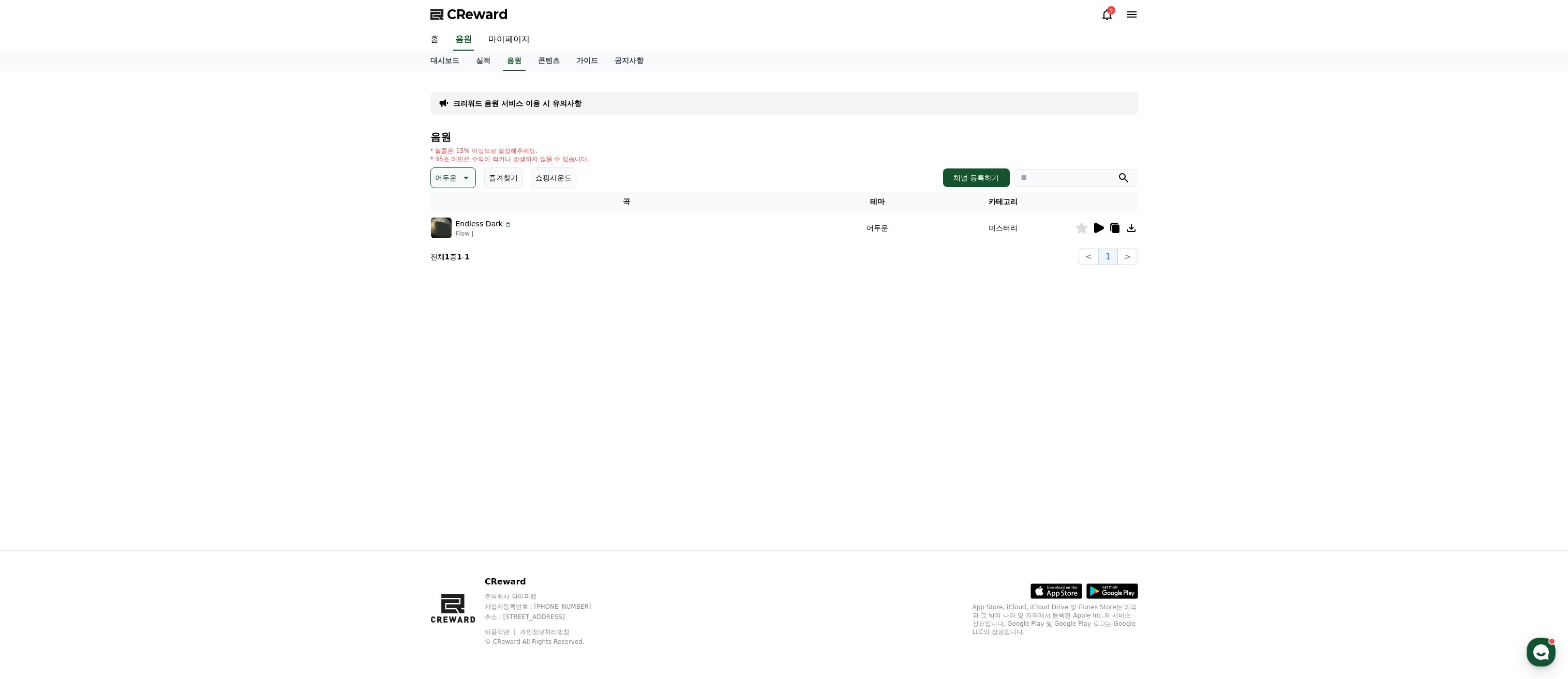
click at [1101, 231] on icon at bounding box center [1098, 228] width 12 height 12
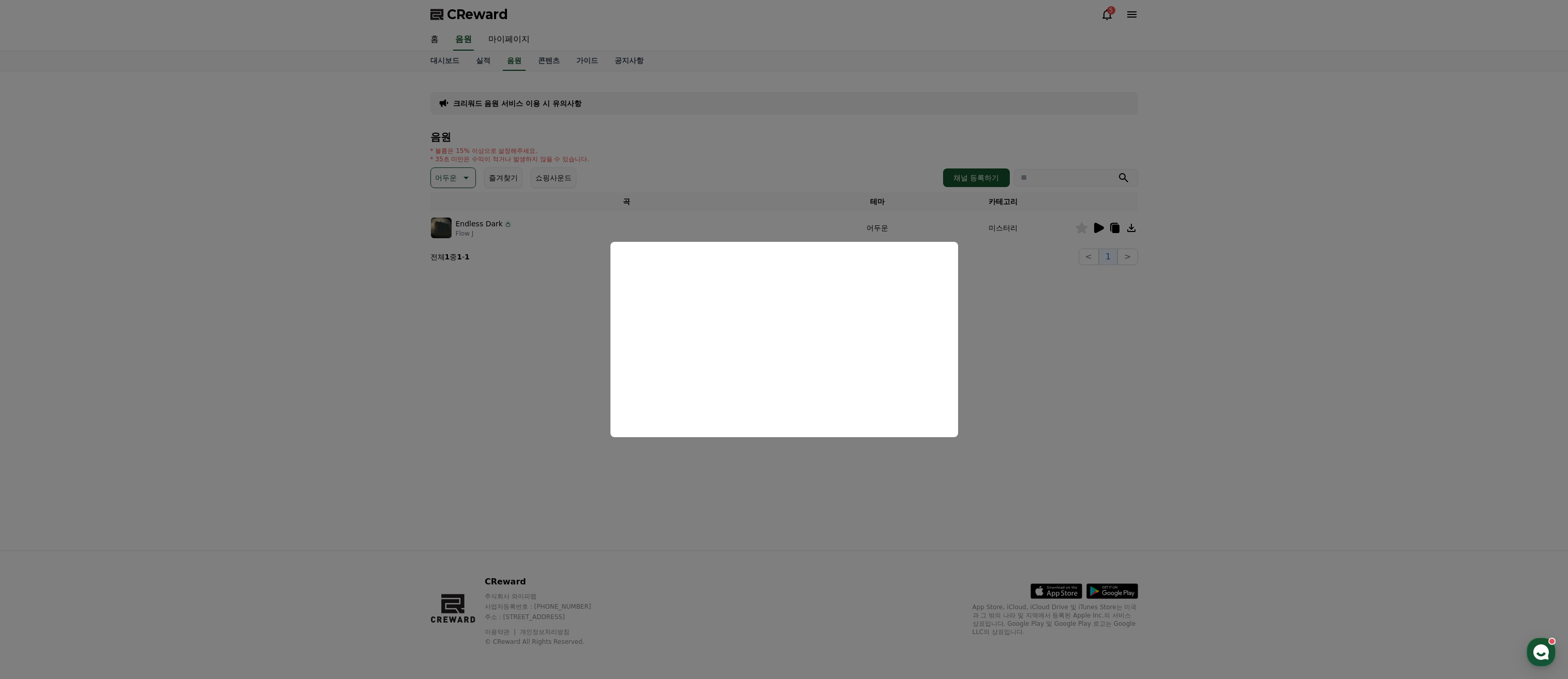
click at [818, 484] on button "close modal" at bounding box center [784, 339] width 1568 height 679
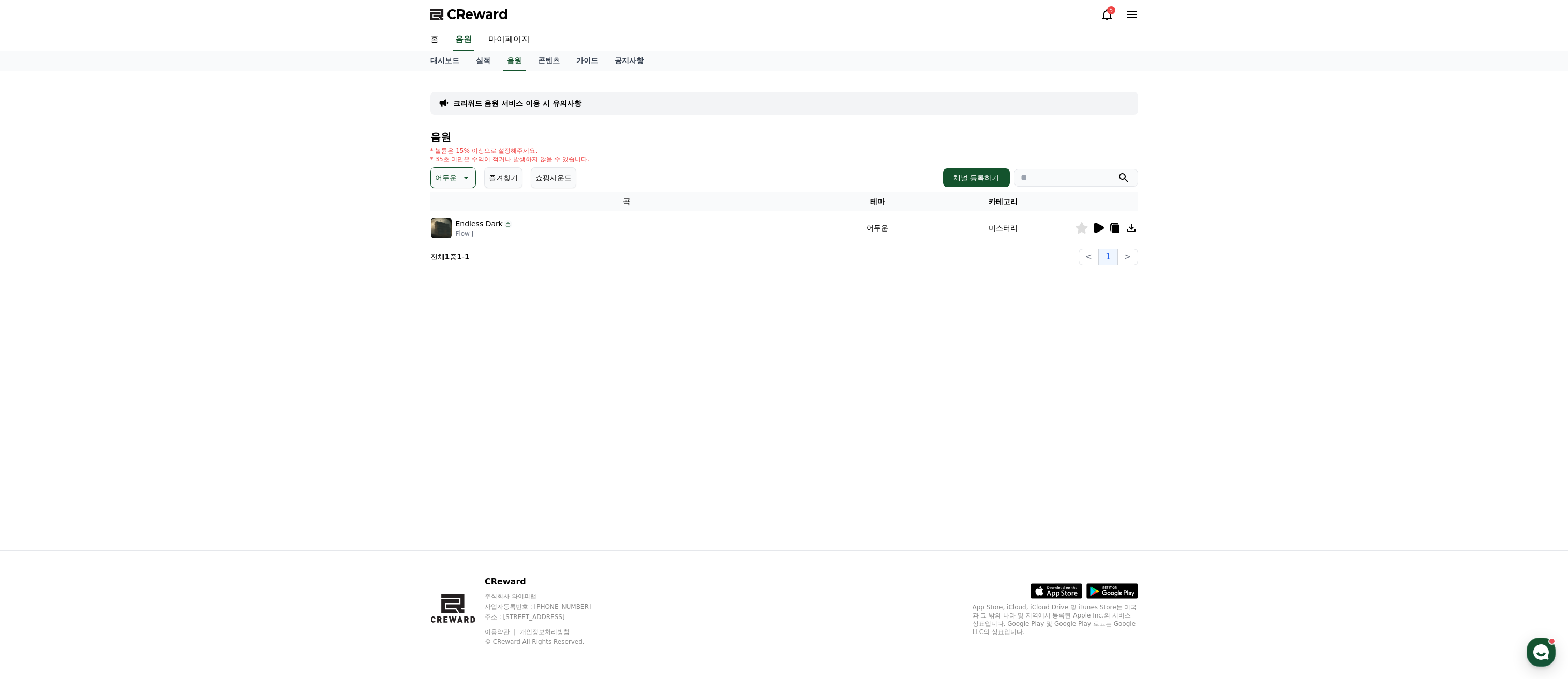
click at [463, 175] on icon at bounding box center [465, 178] width 12 height 12
click at [455, 263] on div "전체 환상적인 호기심 어두운 밝은 통통튀는 신나는 반전 웅장한 드라마틱 즐거움 분위기있는 EDM 그루브 슬픈 잔잔한 귀여운 감동적인 긴장되는 …" at bounding box center [454, 142] width 45 height 533
click at [449, 264] on button "슬픈" at bounding box center [443, 263] width 23 height 23
click at [1089, 229] on div at bounding box center [1106, 228] width 62 height 12
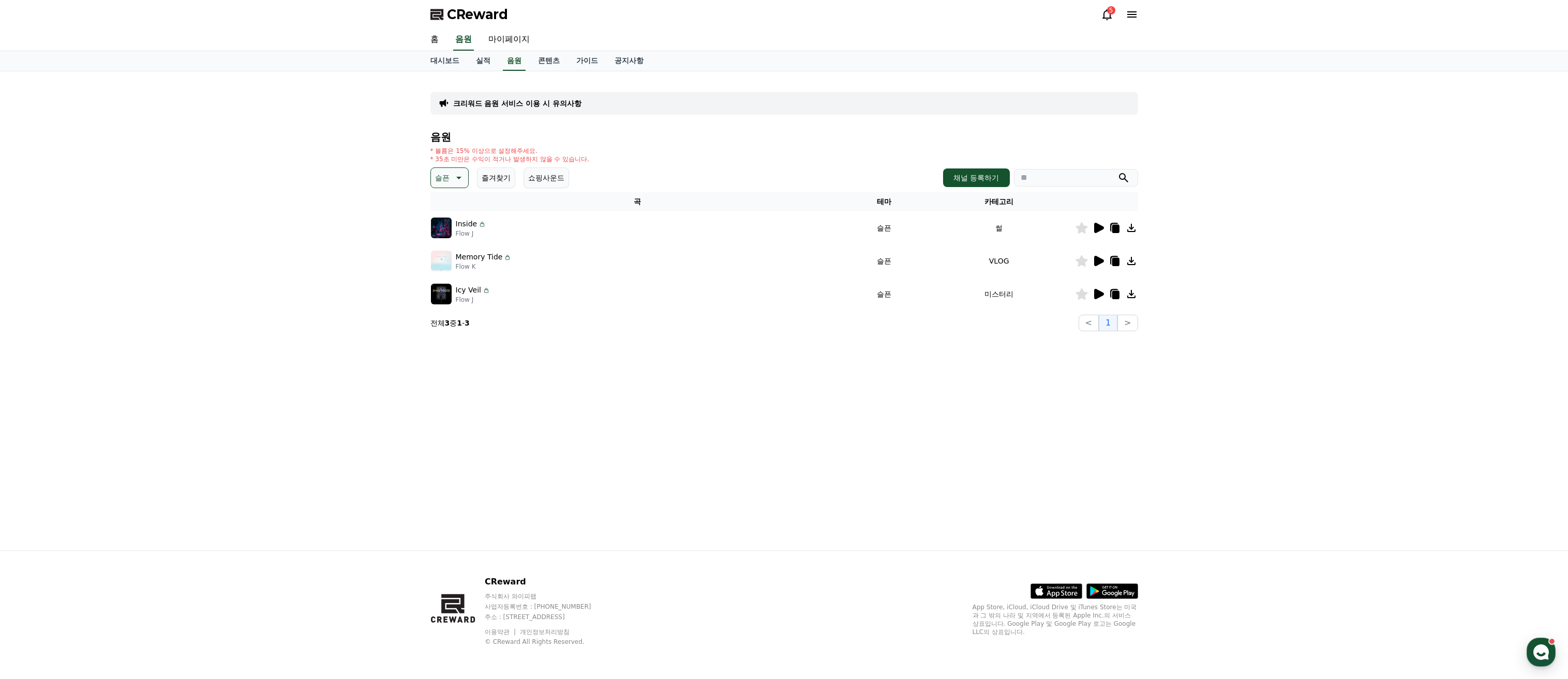
click at [1096, 231] on icon at bounding box center [1099, 227] width 10 height 10
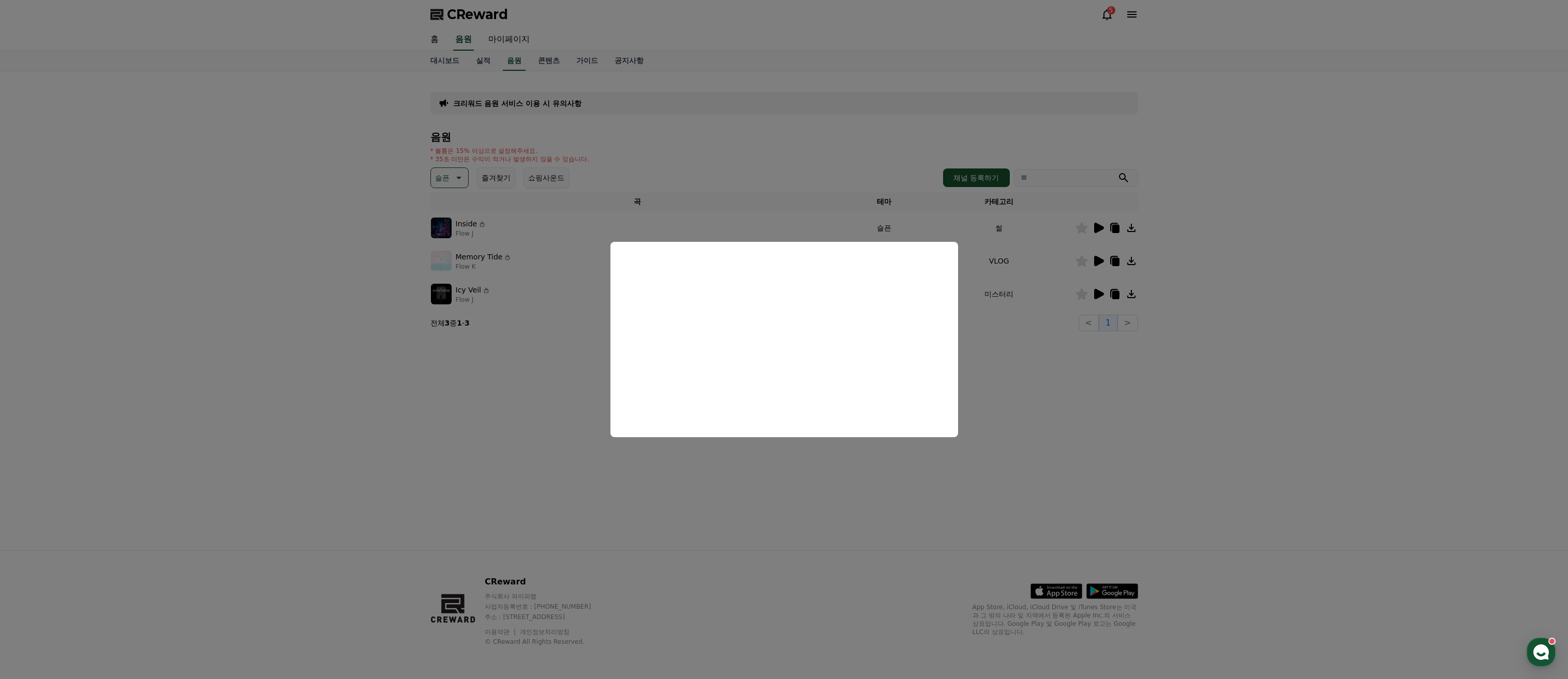
click at [489, 460] on button "close modal" at bounding box center [784, 339] width 1568 height 679
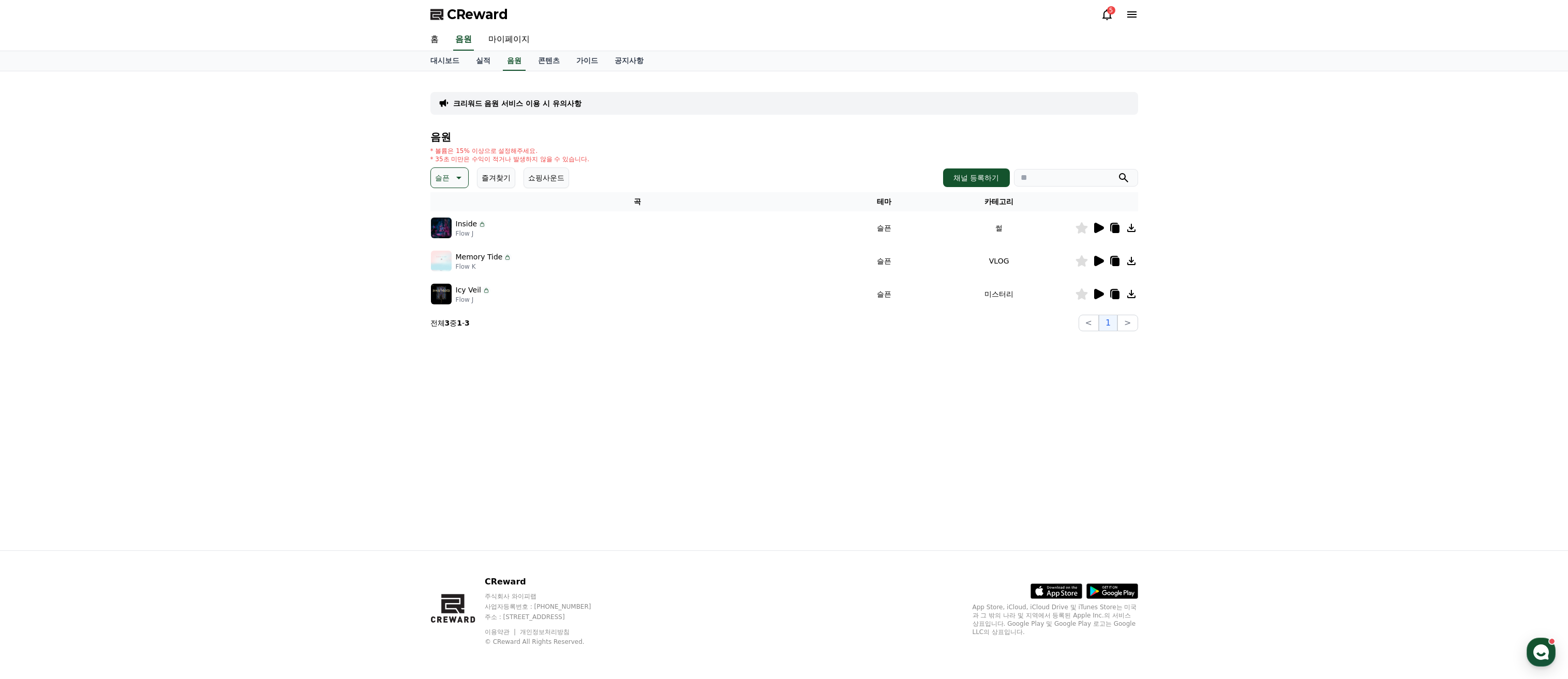
click at [675, 401] on div "크리워드 음원 서비스 이용 시 유의사항 음원 * 볼륨은 15% 이상으로 설정해주세요. * 35초 미만은 수익이 적거나 발생하지 않을 수 있습니…" at bounding box center [784, 311] width 724 height 479
